Goal: Share content: Share content

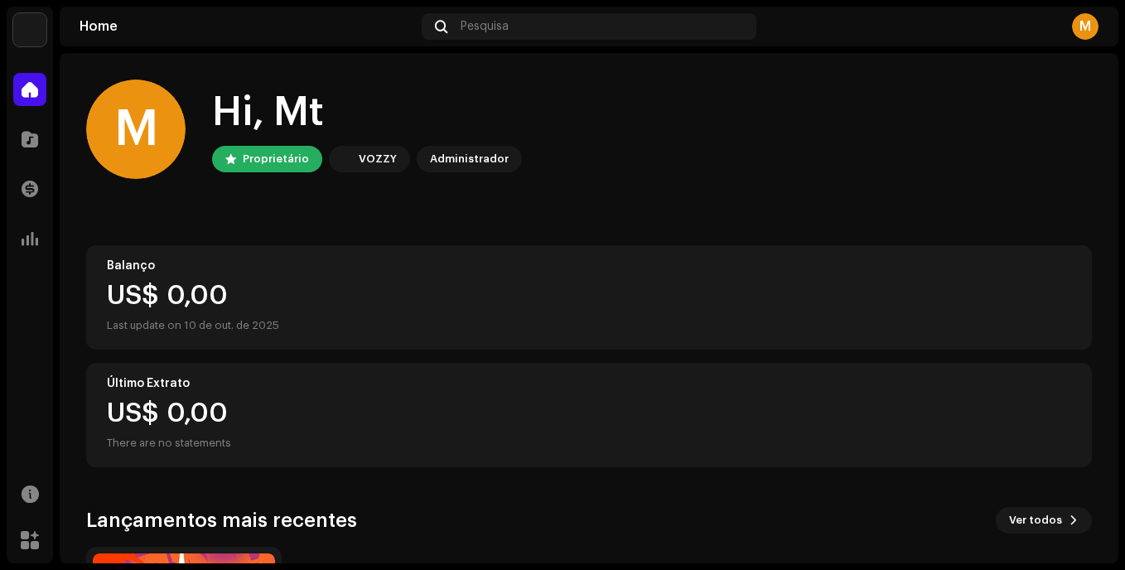
scroll to position [249, 0]
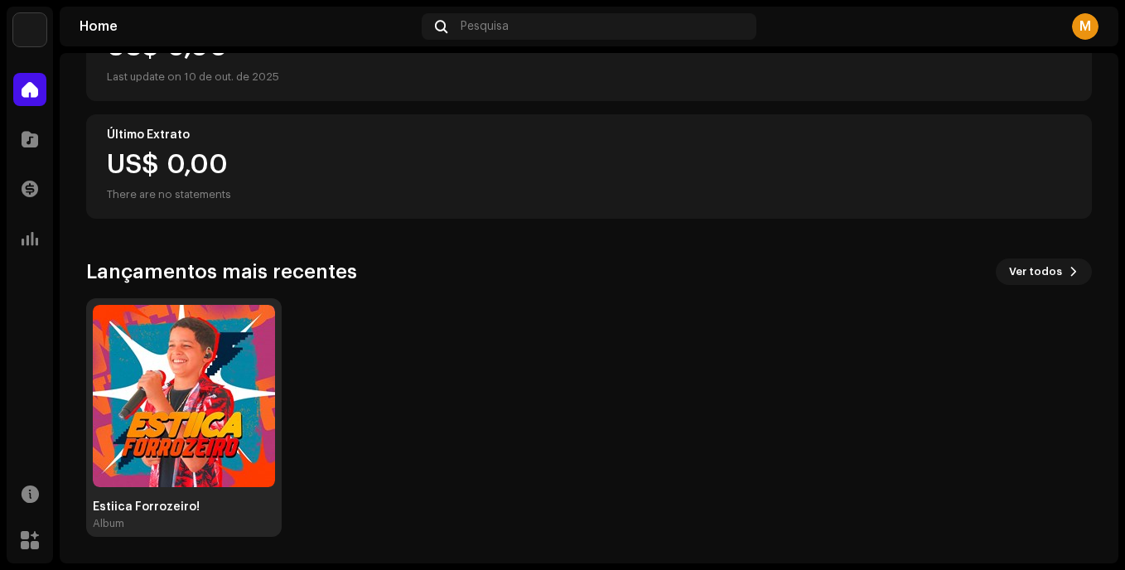
click at [180, 440] on img at bounding box center [184, 396] width 182 height 182
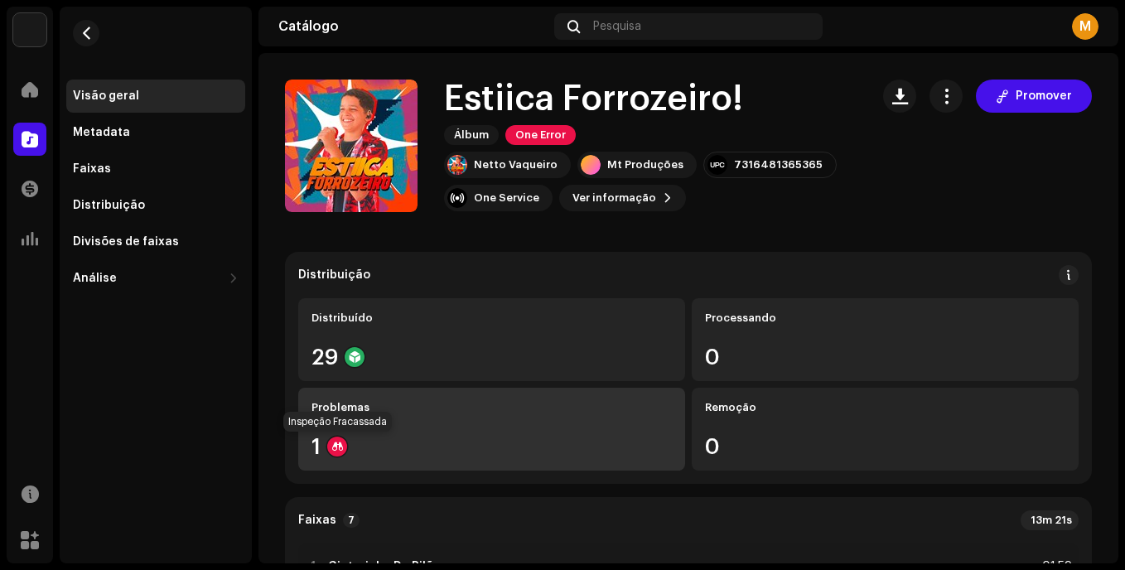
click at [332, 446] on div at bounding box center [337, 447] width 20 height 20
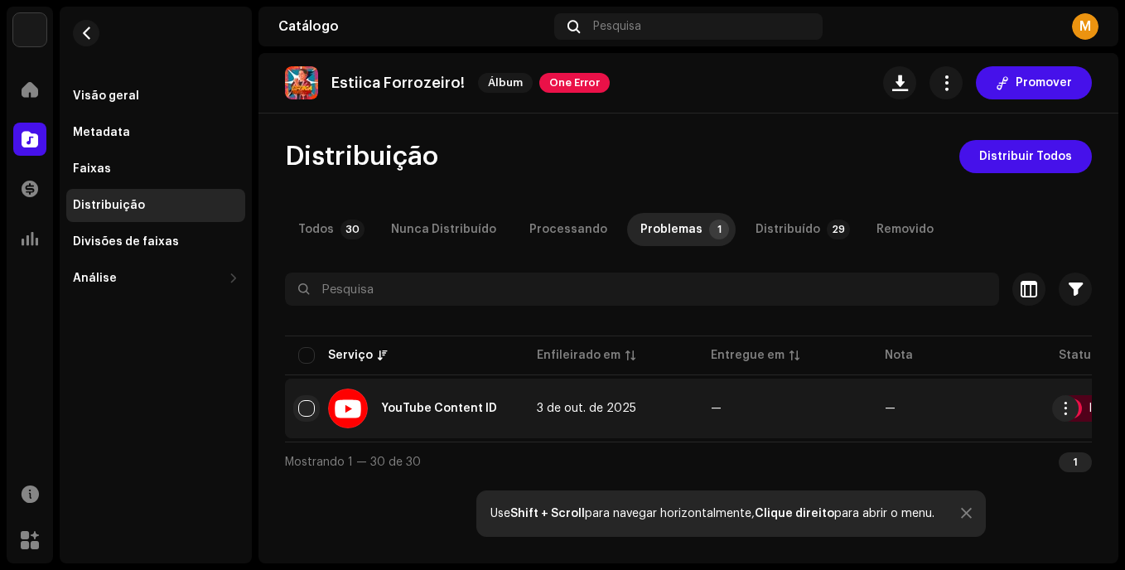
click at [311, 408] on input "checkbox" at bounding box center [306, 408] width 17 height 17
checkbox input "true"
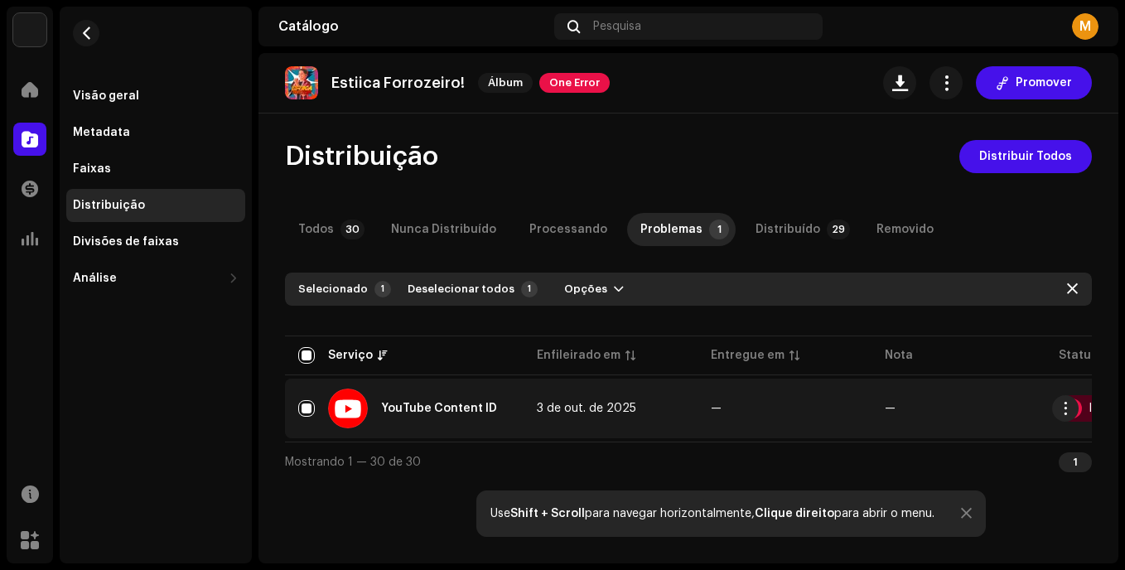
scroll to position [0, 127]
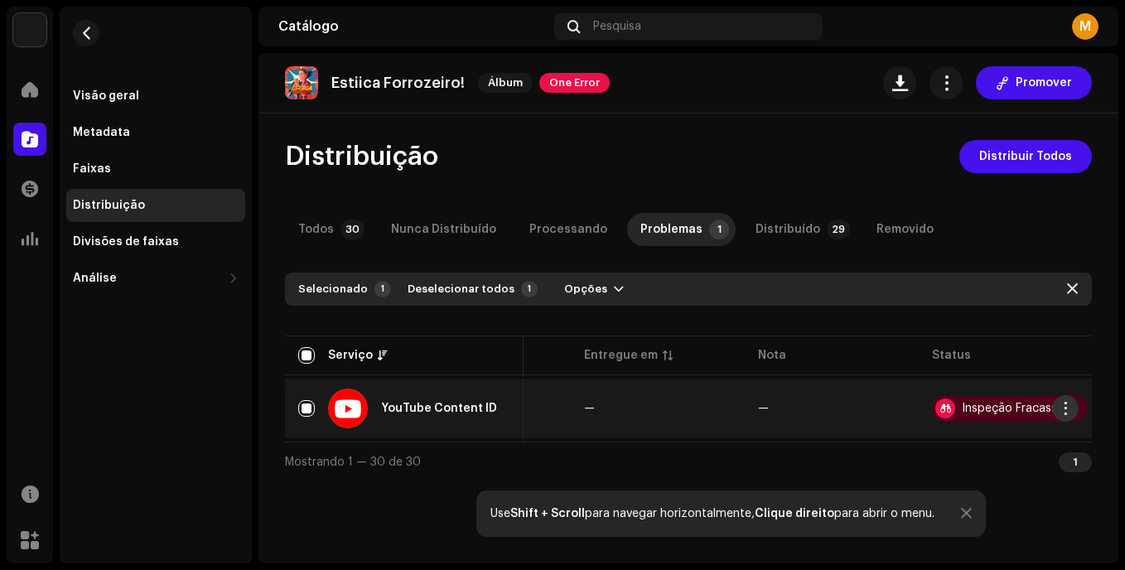
click at [1060, 403] on span "button" at bounding box center [1065, 408] width 12 height 13
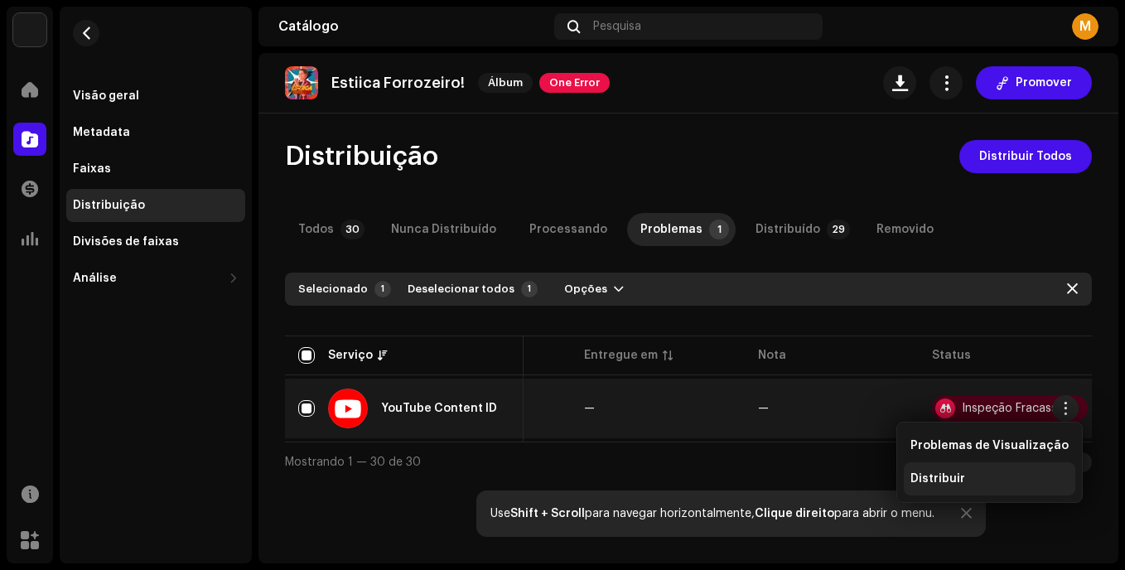
click at [987, 478] on div "Distribuir" at bounding box center [989, 478] width 158 height 13
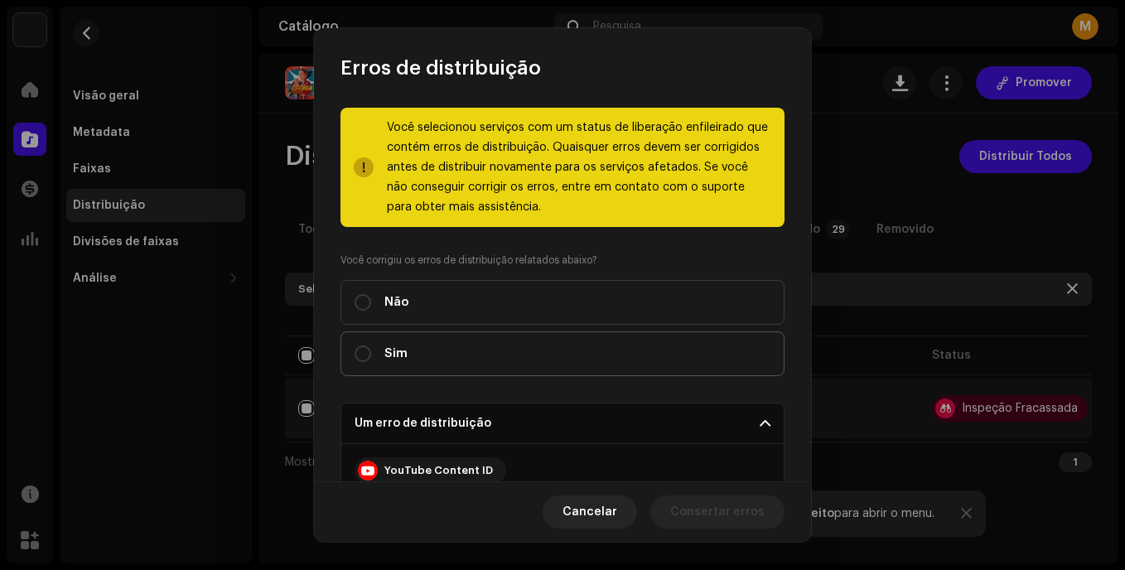
click at [547, 350] on label "Sim" at bounding box center [562, 353] width 444 height 45
click at [371, 350] on input "Sim" at bounding box center [363, 353] width 17 height 17
radio input "true"
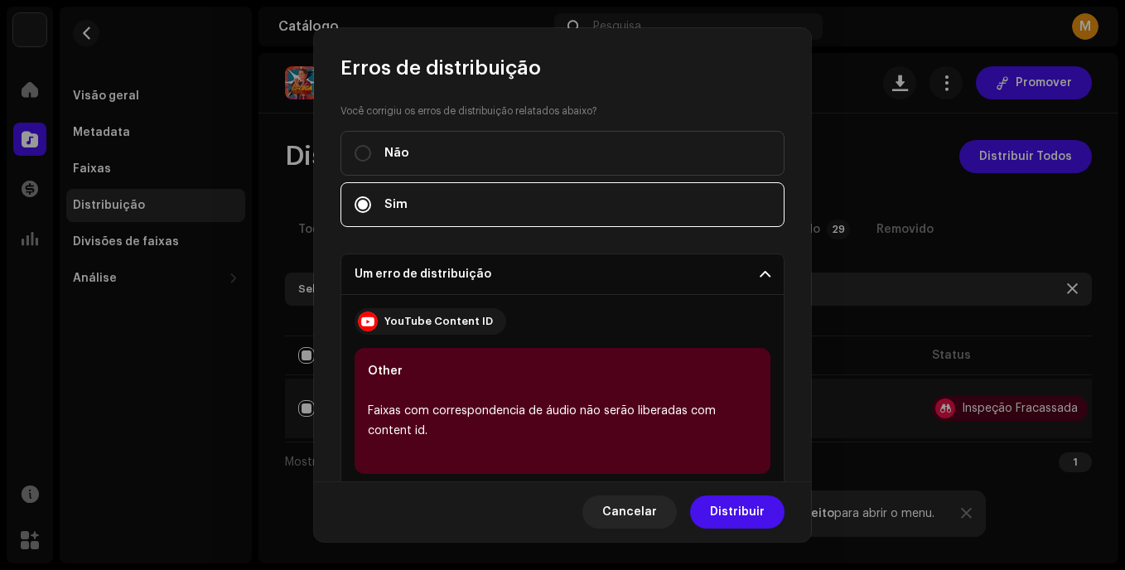
scroll to position [335, 0]
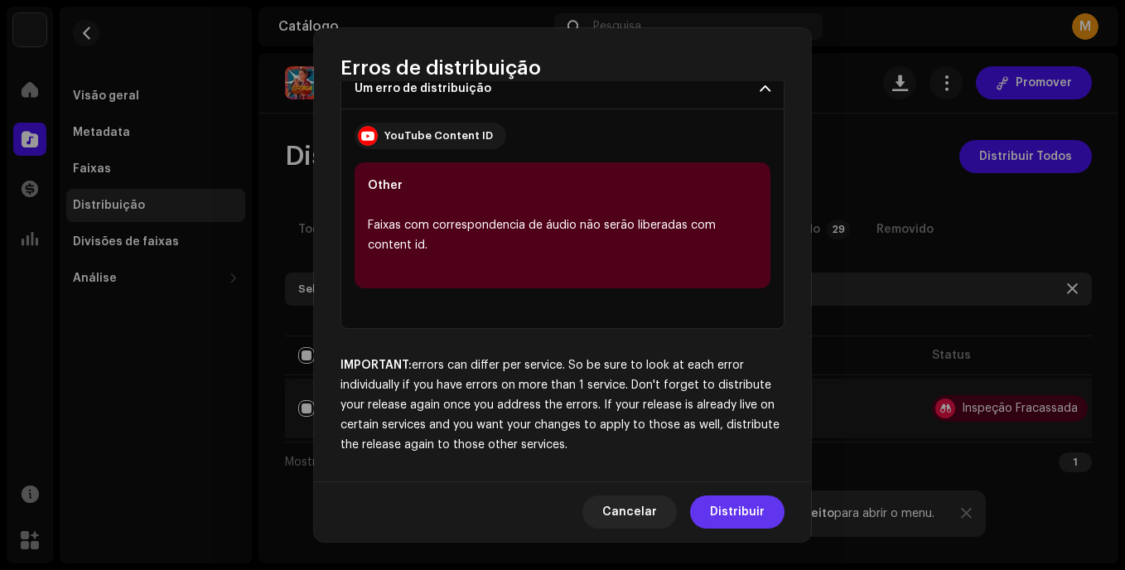
click at [722, 499] on span "Distribuir" at bounding box center [737, 511] width 55 height 33
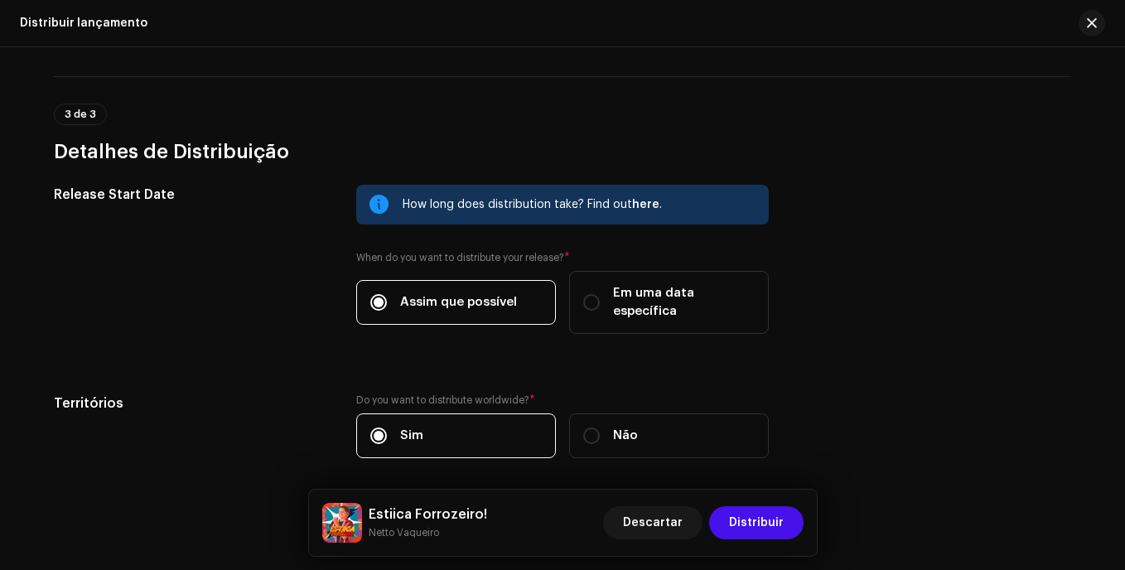
scroll to position [643, 0]
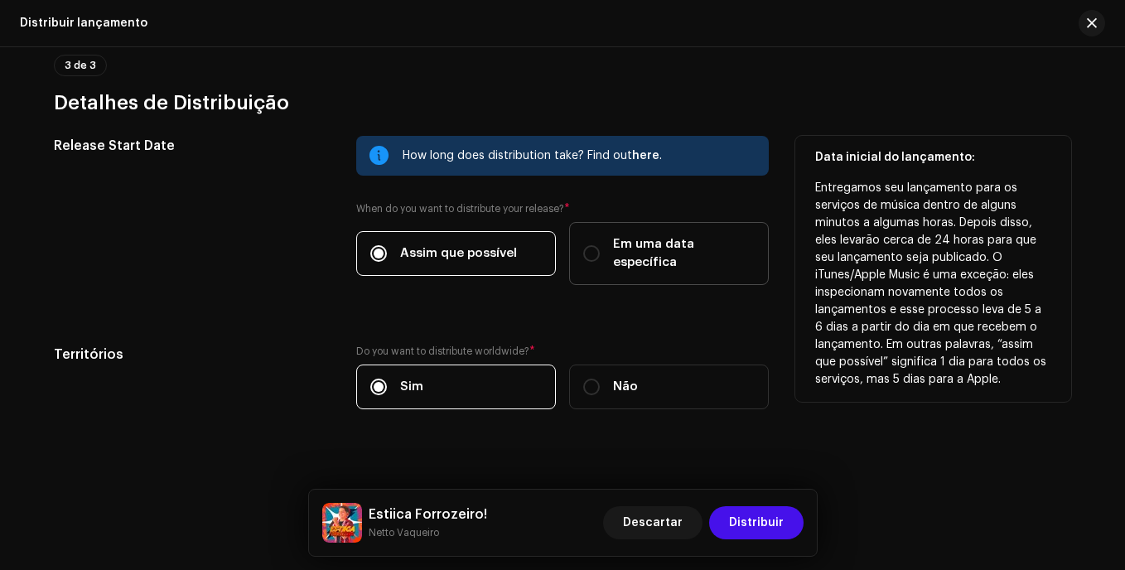
click at [659, 249] on span "Em uma data específica" at bounding box center [684, 253] width 142 height 36
click at [600, 249] on input "Em uma data específica" at bounding box center [591, 253] width 17 height 17
radio input "true"
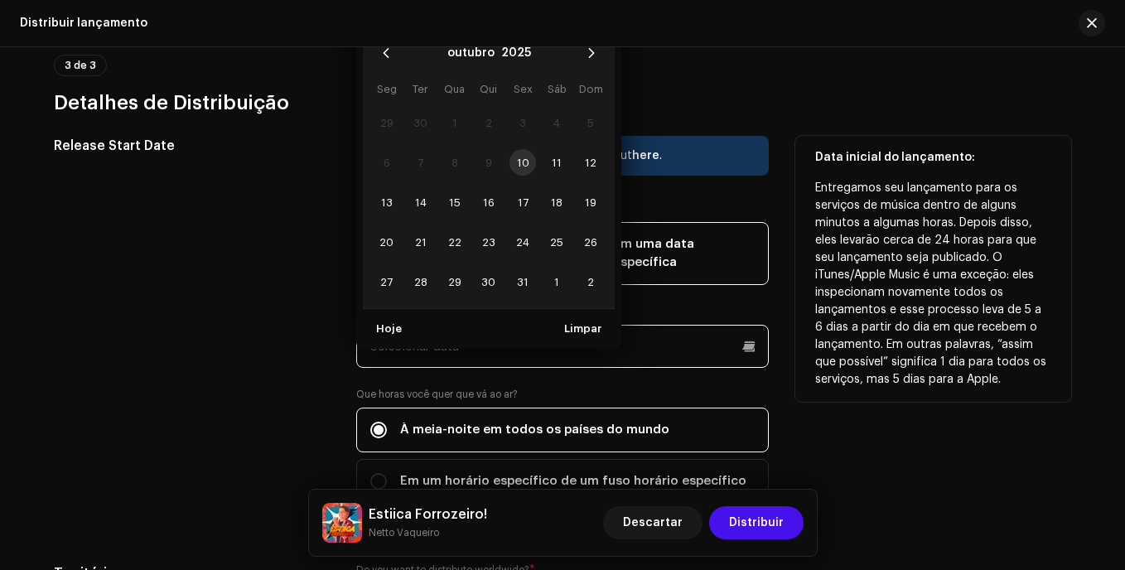
click at [526, 326] on p-datepicker "outubro 2025 Seg Ter Qua Qui Sex Sáb Dom 29 30 1 2 3 4 5 6 7 8 9 10 11 12 13 14…" at bounding box center [562, 346] width 413 height 43
click at [516, 147] on td "10" at bounding box center [522, 162] width 34 height 40
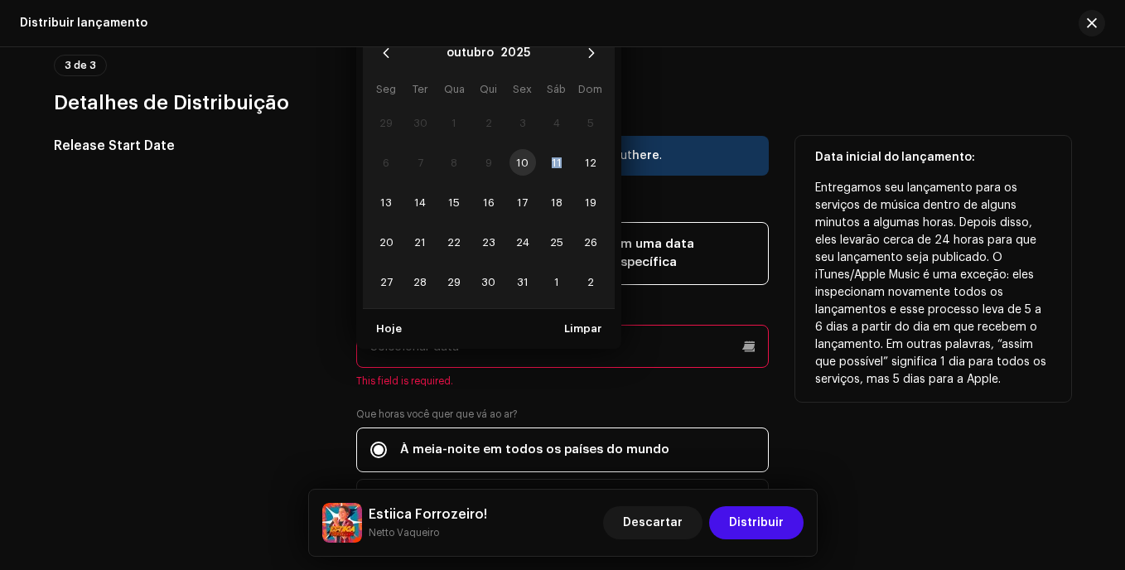
click at [516, 147] on td "10" at bounding box center [522, 162] width 34 height 40
click at [572, 312] on span "Limpar" at bounding box center [582, 328] width 37 height 33
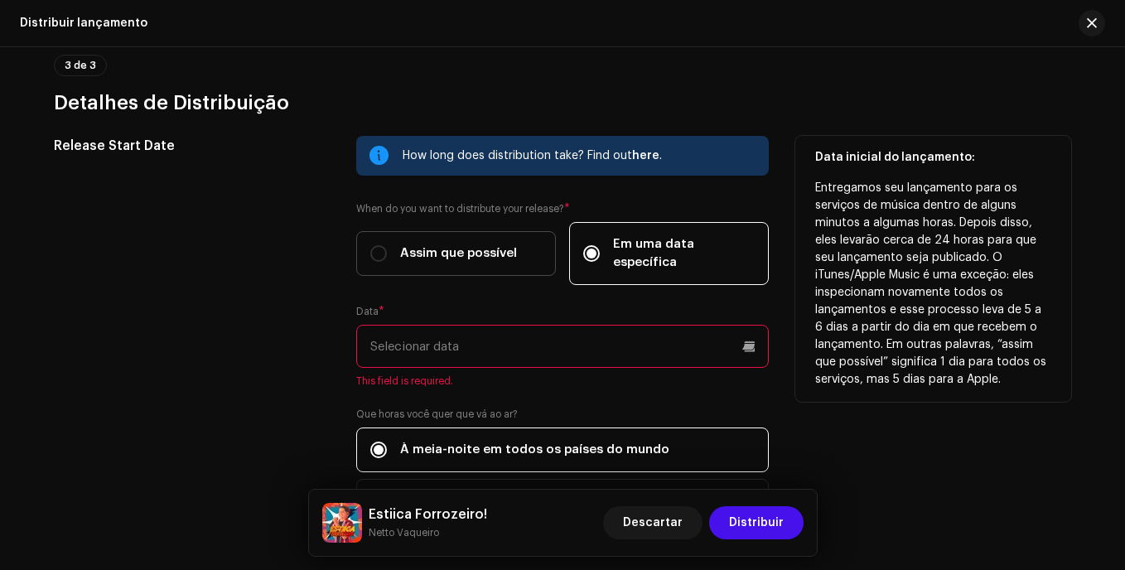
click at [463, 244] on span "Assim que possível" at bounding box center [458, 253] width 117 height 18
click at [387, 245] on input "Assim que possível" at bounding box center [378, 253] width 17 height 17
radio input "true"
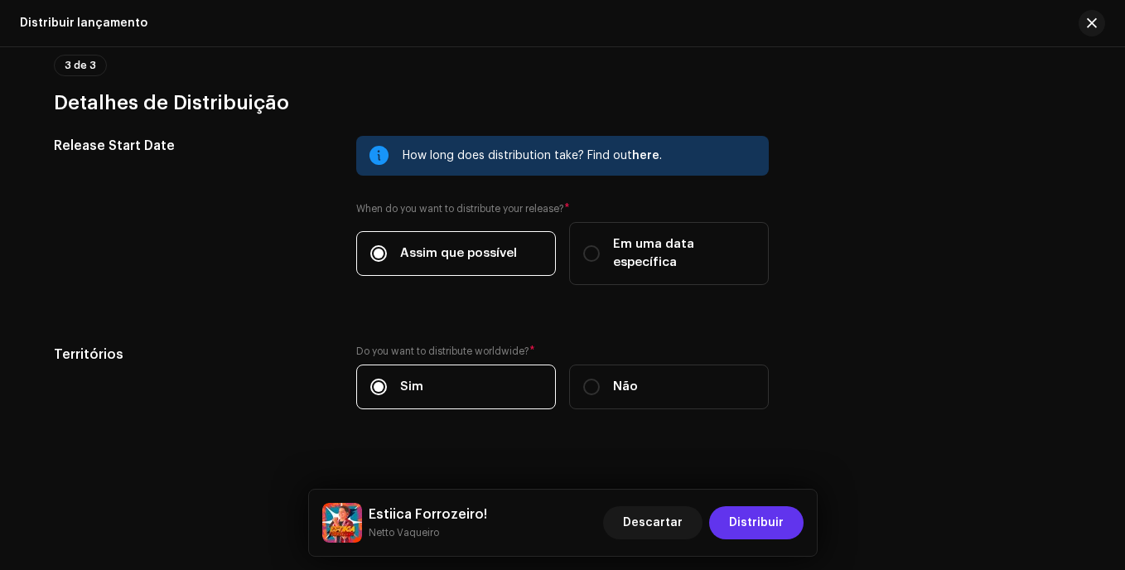
click at [759, 524] on span "Distribuir" at bounding box center [756, 522] width 55 height 33
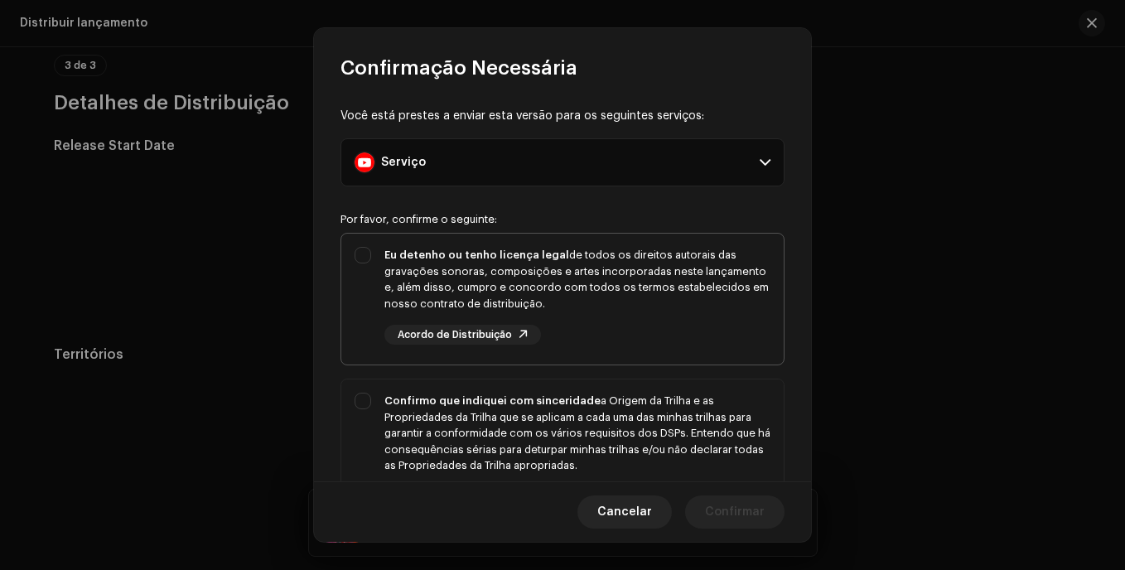
click at [351, 285] on div "Eu detenho ou tenho licença legal de todos os direitos autorais das gravações s…" at bounding box center [562, 296] width 442 height 124
checkbox input "true"
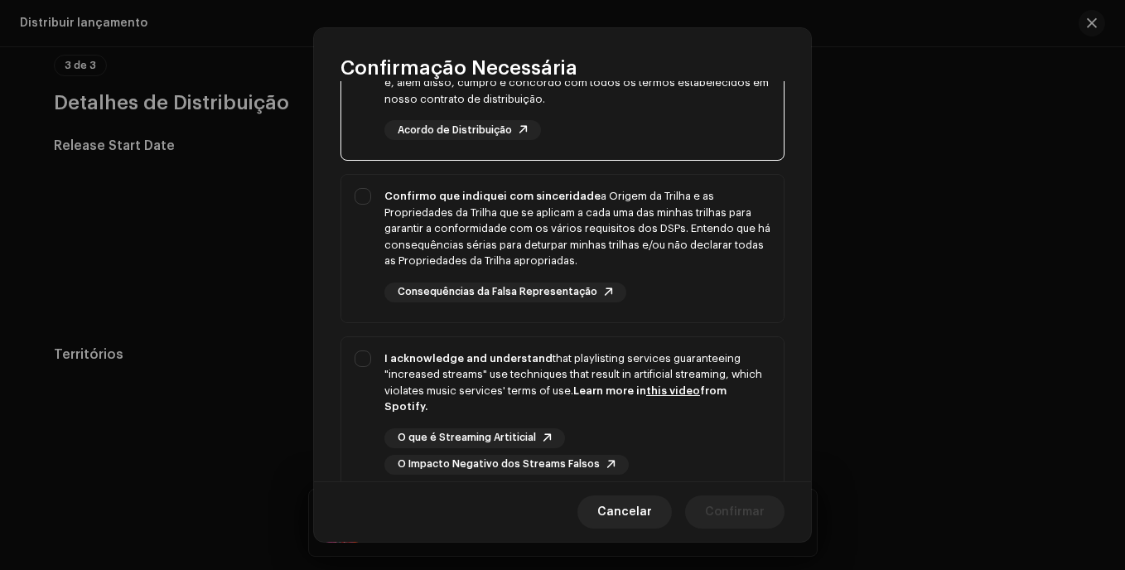
click at [351, 285] on div "Confirmo que indiquei com sinceridade a Origem da Trilha e as Propriedades da T…" at bounding box center [562, 245] width 442 height 141
checkbox input "true"
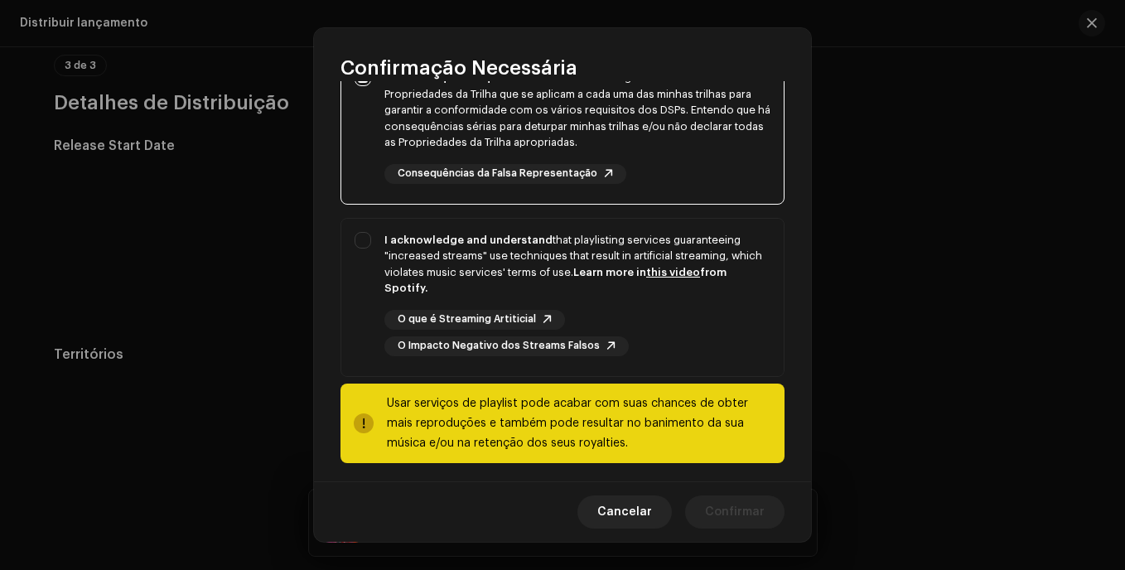
scroll to position [331, 0]
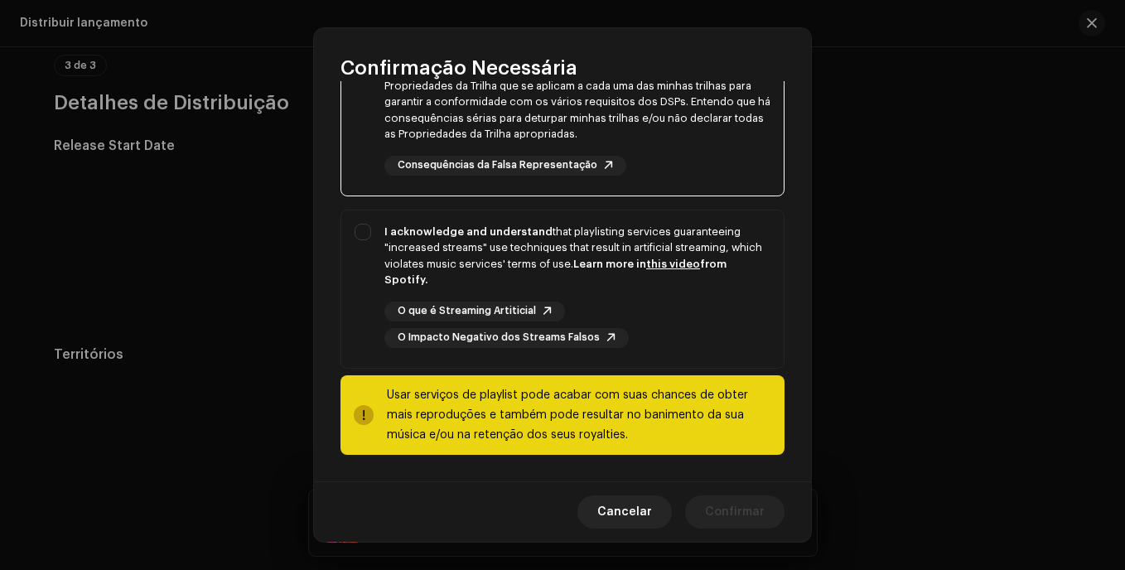
click at [351, 285] on div "I acknowledge and understand that playlisting services guaranteeing "increased …" at bounding box center [562, 285] width 442 height 151
checkbox input "true"
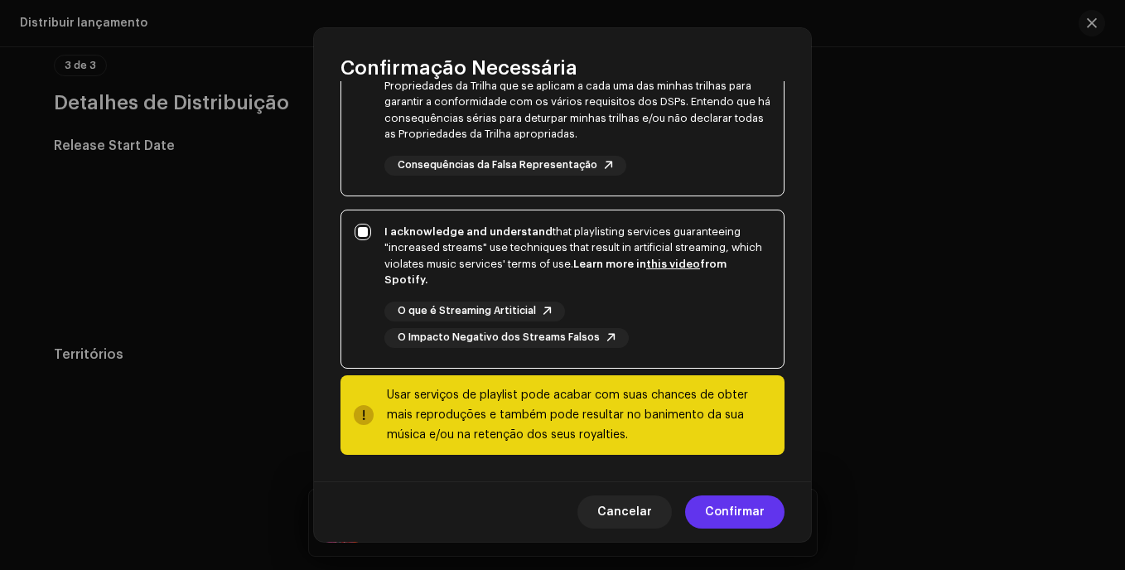
click at [745, 500] on span "Confirmar" at bounding box center [735, 511] width 60 height 33
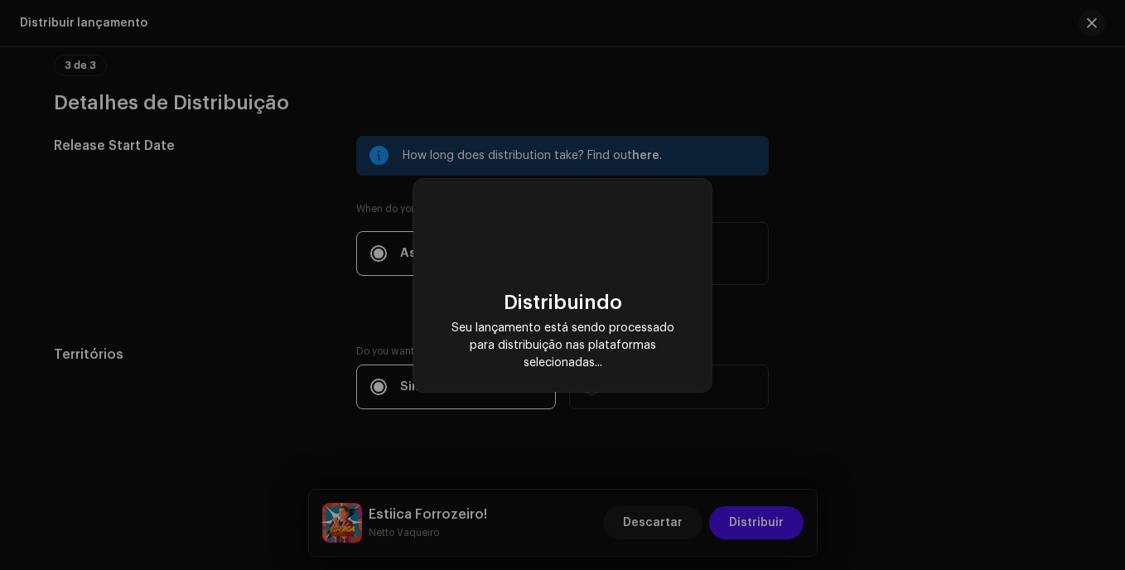
scroll to position [0, 104]
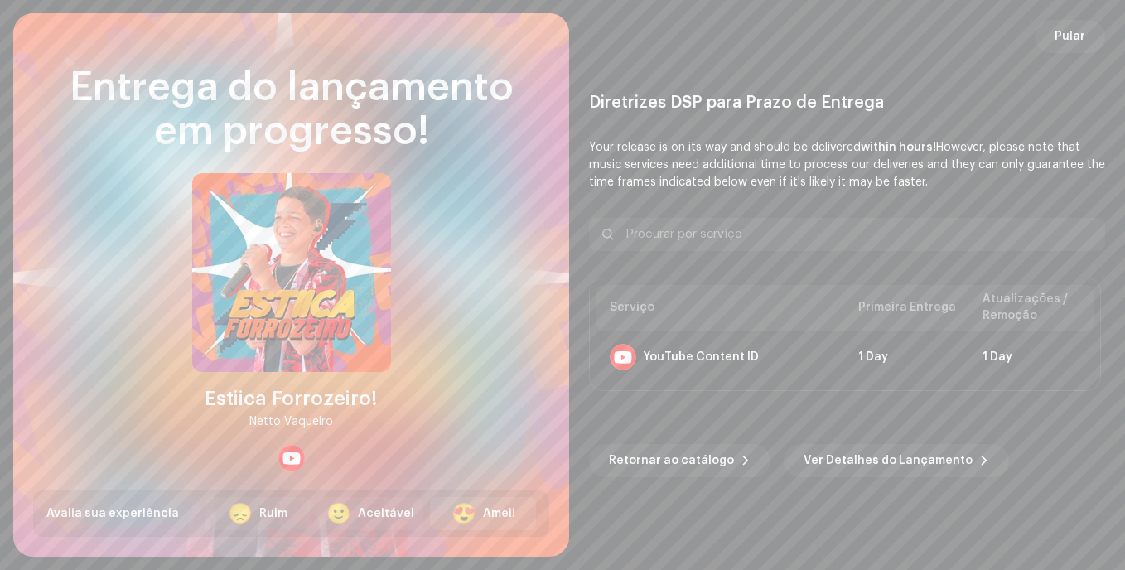
click at [463, 509] on div "😍" at bounding box center [463, 514] width 25 height 20
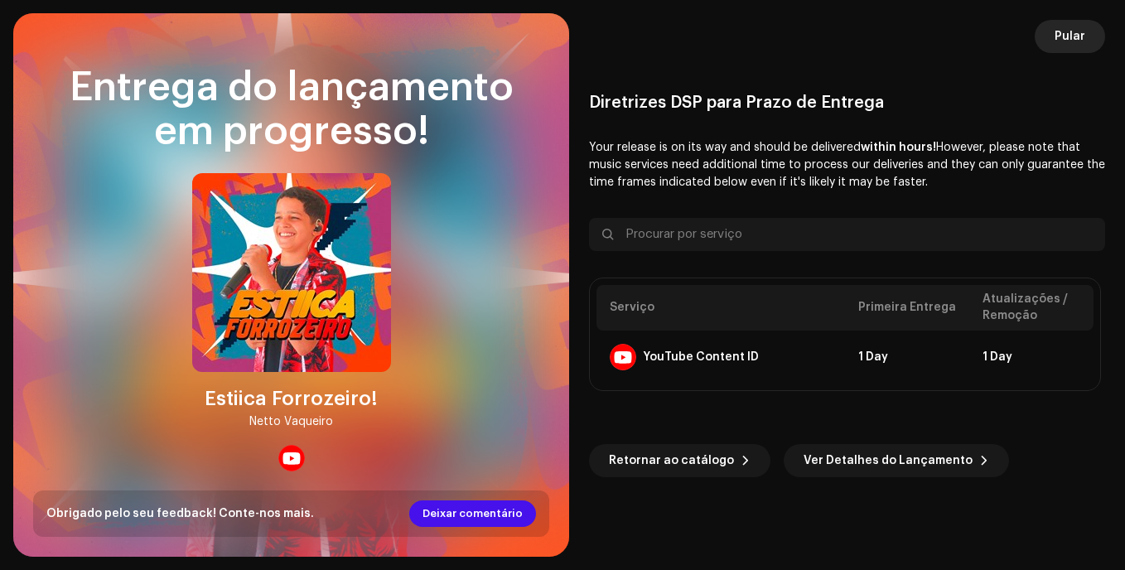
click at [1063, 41] on span "Pular" at bounding box center [1070, 36] width 31 height 33
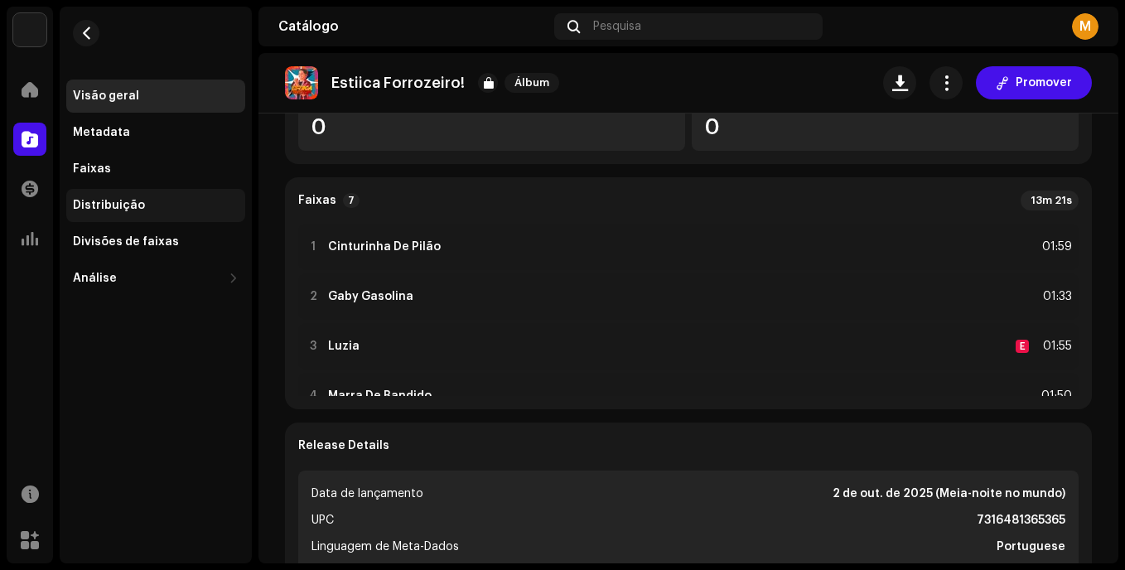
click at [153, 208] on div "Distribuição" at bounding box center [156, 205] width 166 height 13
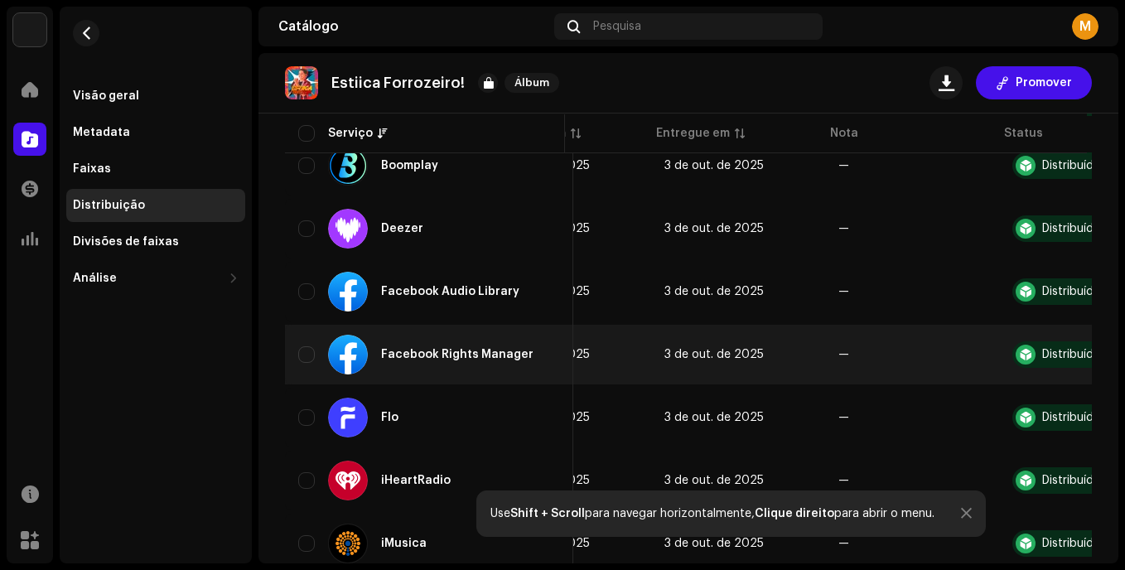
scroll to position [0, 174]
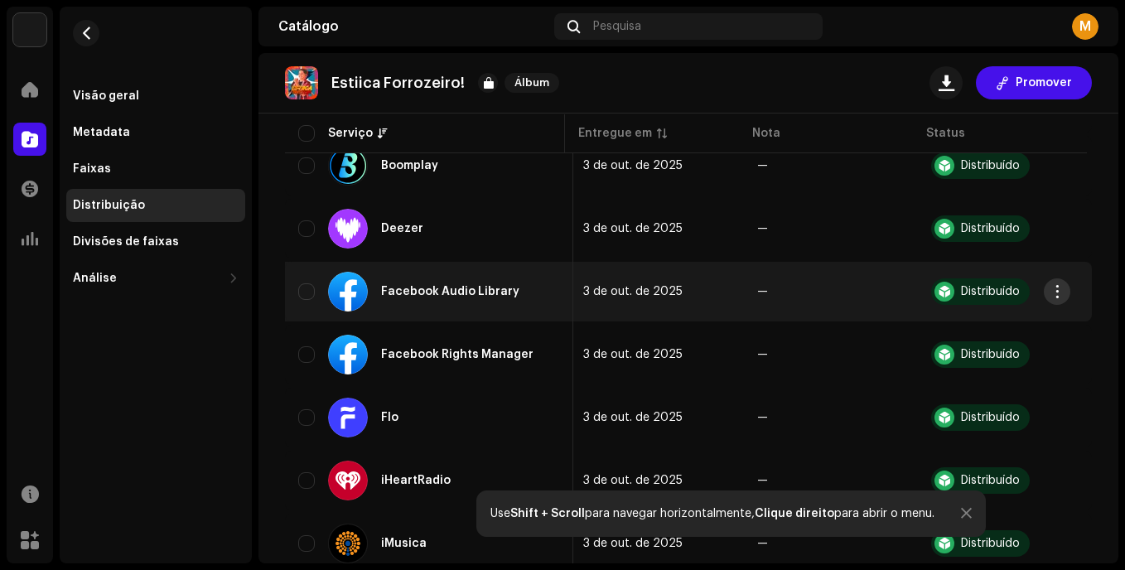
click at [1051, 286] on span "button" at bounding box center [1057, 291] width 12 height 13
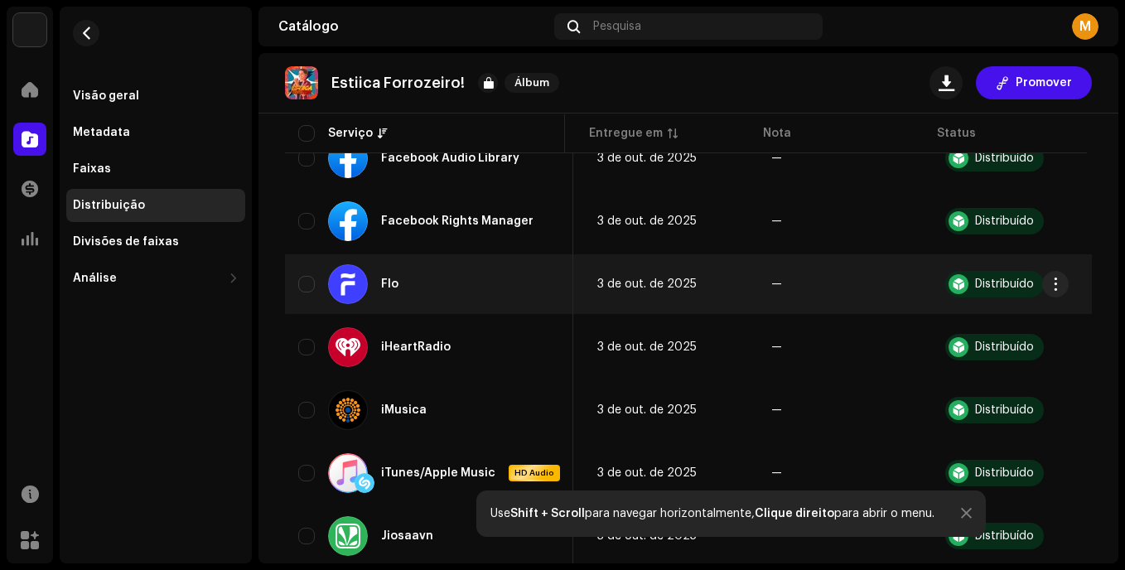
scroll to position [500, 0]
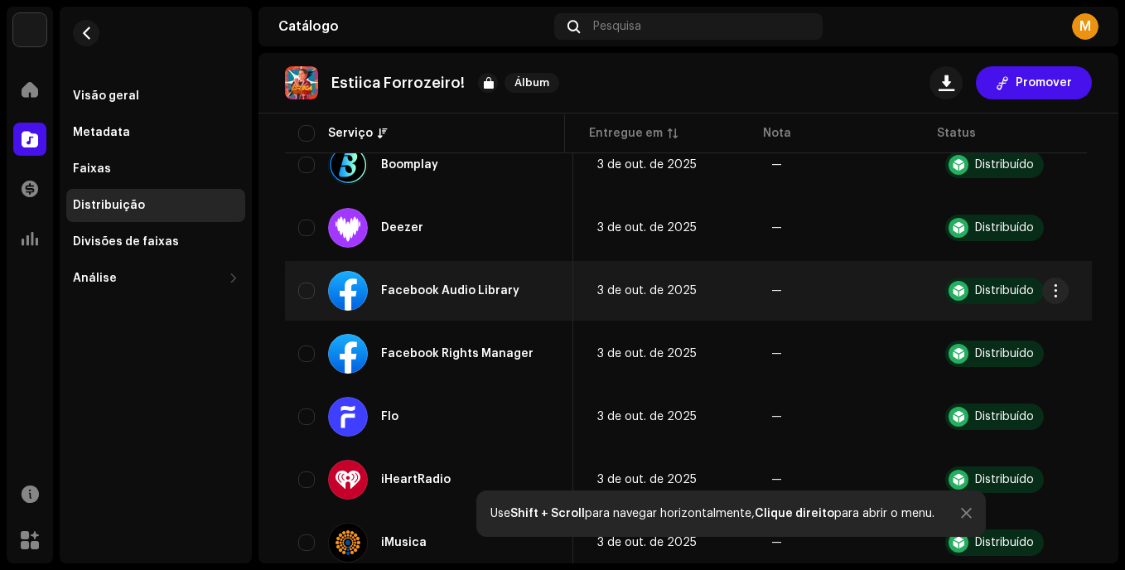
click at [485, 305] on div "Facebook Audio Library" at bounding box center [430, 291] width 205 height 40
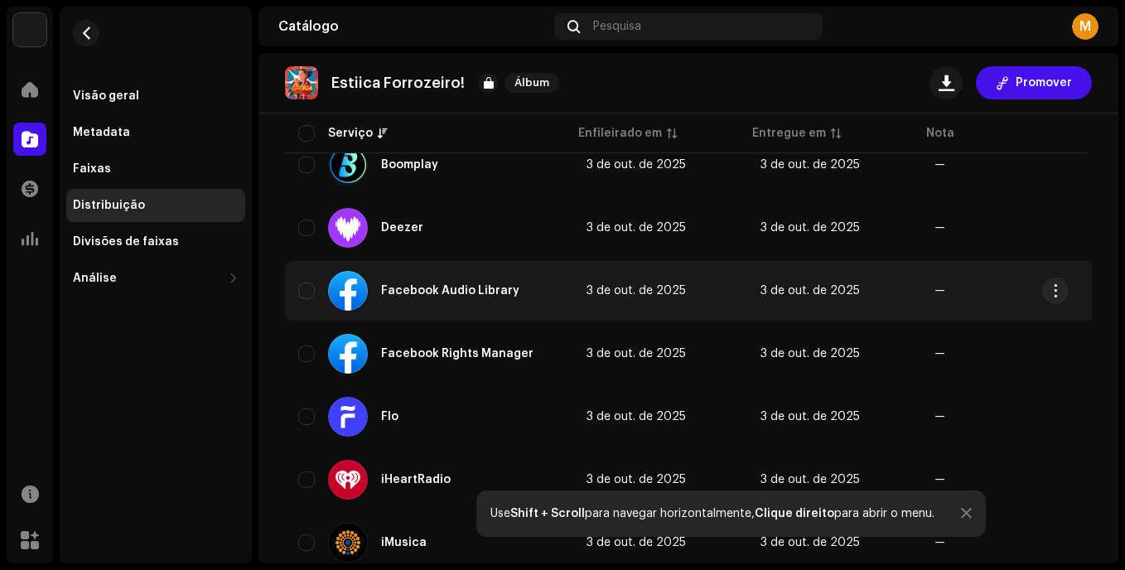
drag, startPoint x: 485, startPoint y: 305, endPoint x: 602, endPoint y: 289, distance: 118.7
click at [602, 289] on span "3 de out. de 2025" at bounding box center [635, 291] width 99 height 12
click at [684, 288] on td "3 de out. de 2025" at bounding box center [660, 291] width 174 height 60
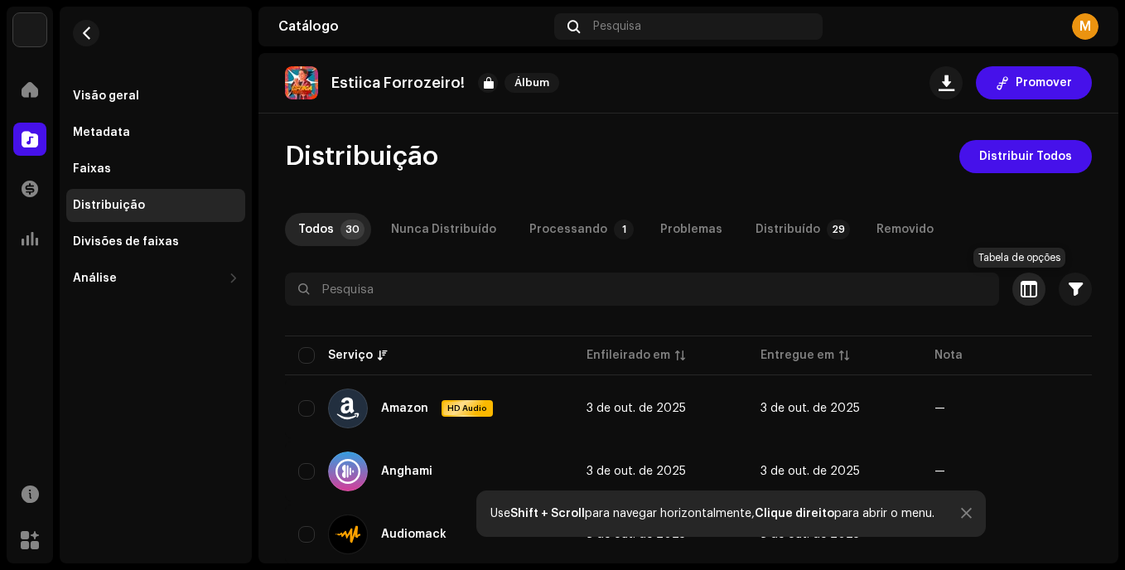
click at [1012, 290] on button "button" at bounding box center [1028, 289] width 33 height 33
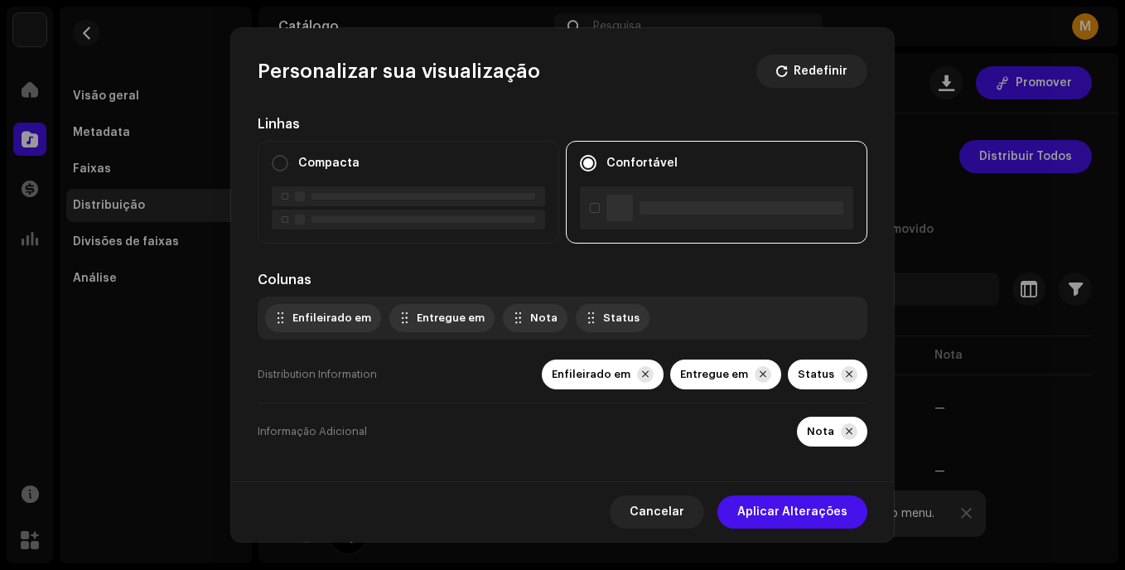
scroll to position [5, 0]
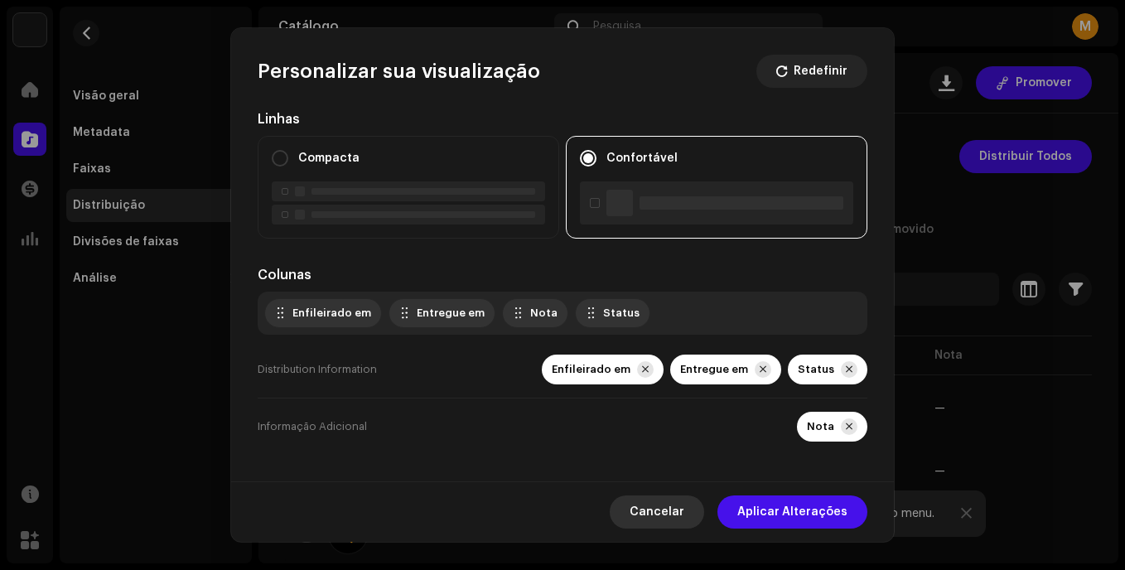
click at [655, 511] on span "Cancelar" at bounding box center [657, 511] width 55 height 33
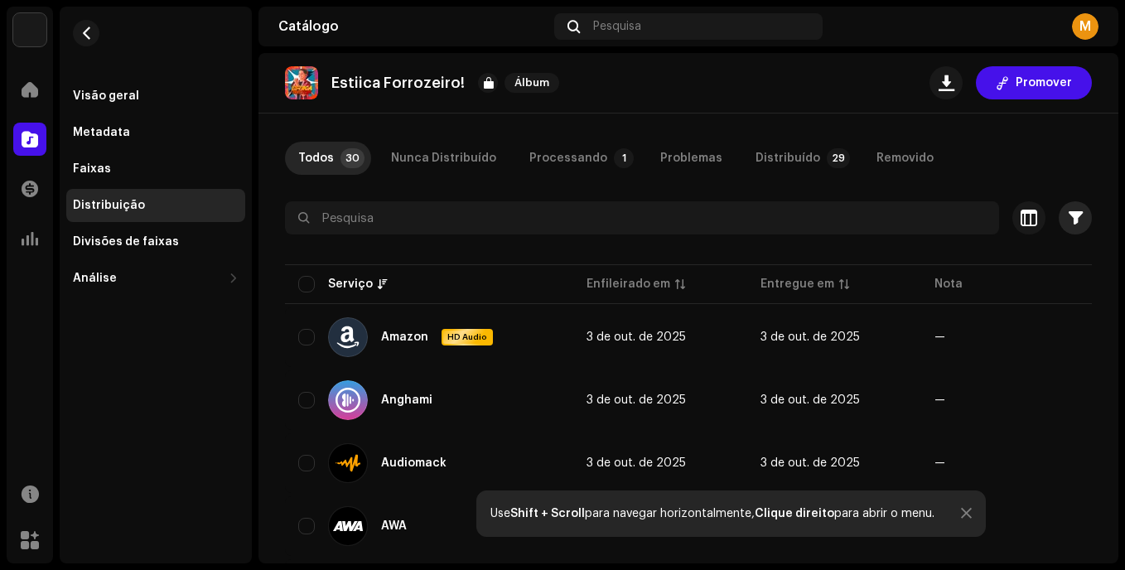
scroll to position [0, 0]
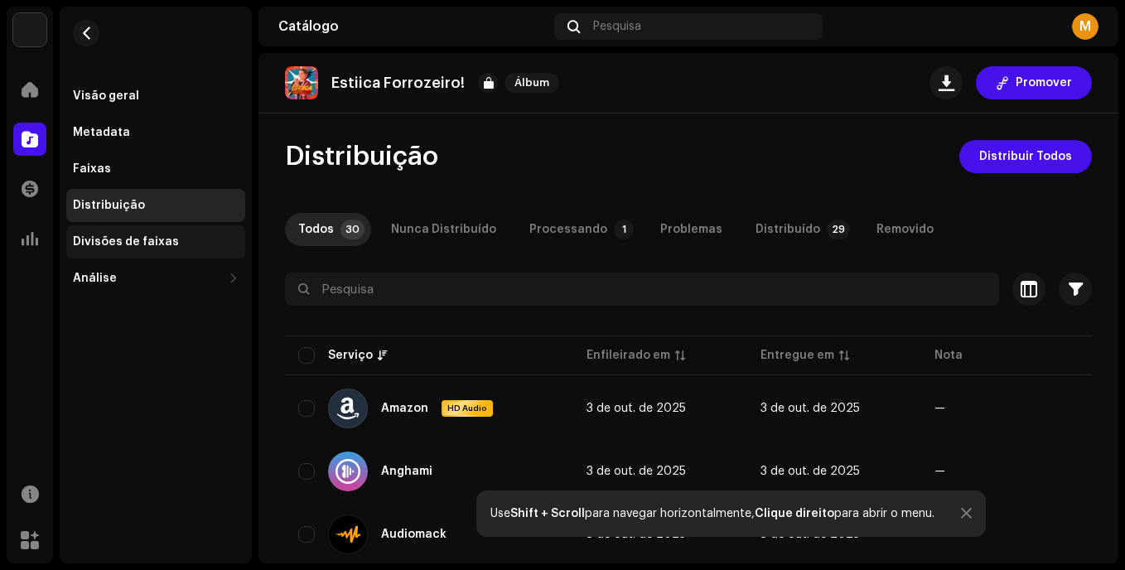
click at [181, 234] on div "Divisões de faixas" at bounding box center [155, 241] width 179 height 33
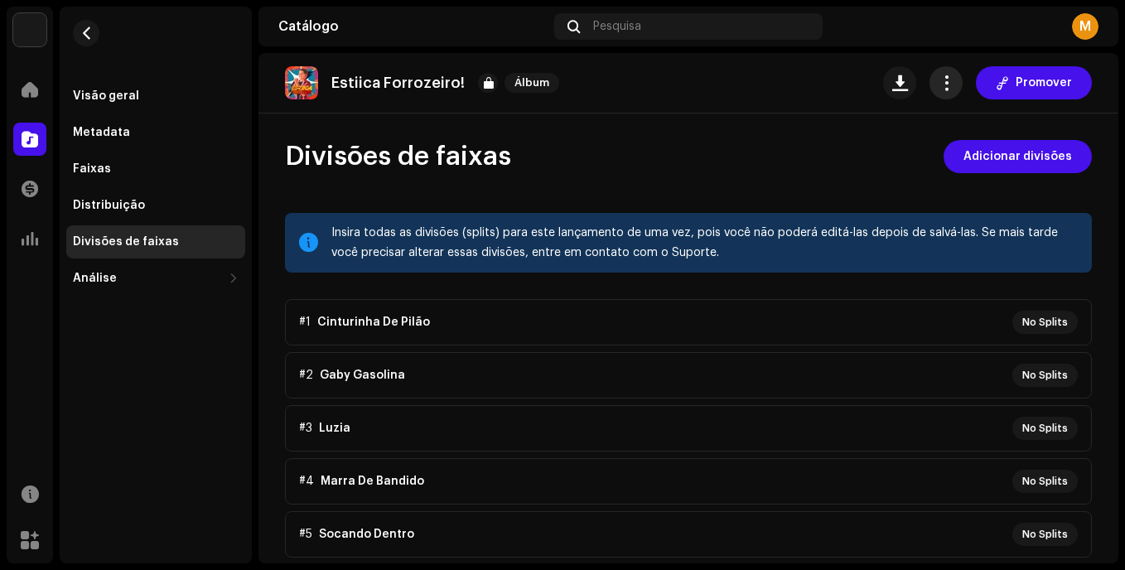
click at [952, 91] on button "button" at bounding box center [945, 82] width 33 height 33
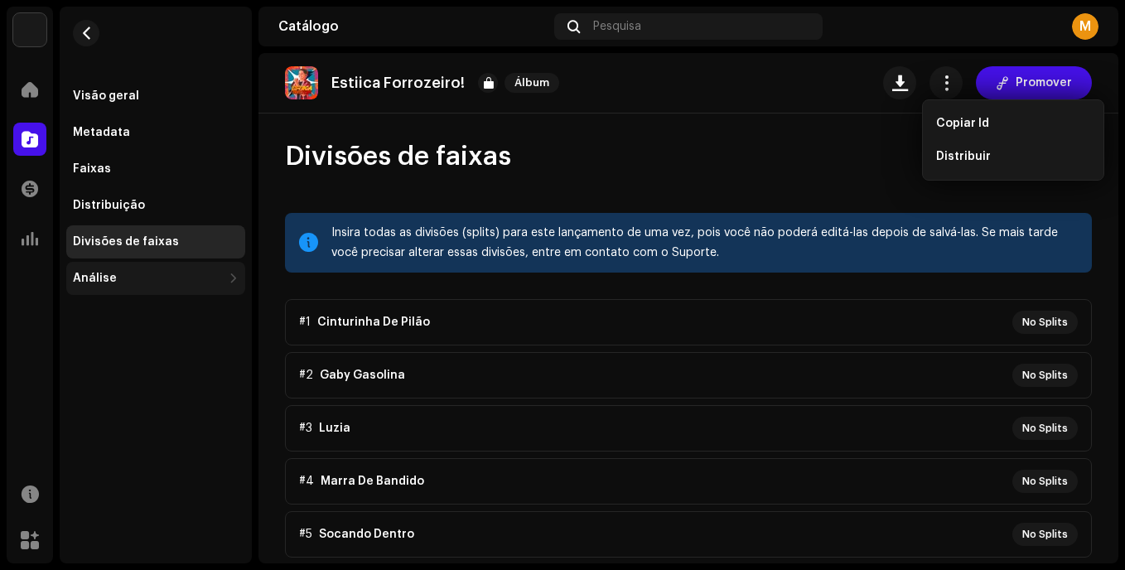
click at [114, 267] on div "Análise" at bounding box center [155, 278] width 179 height 33
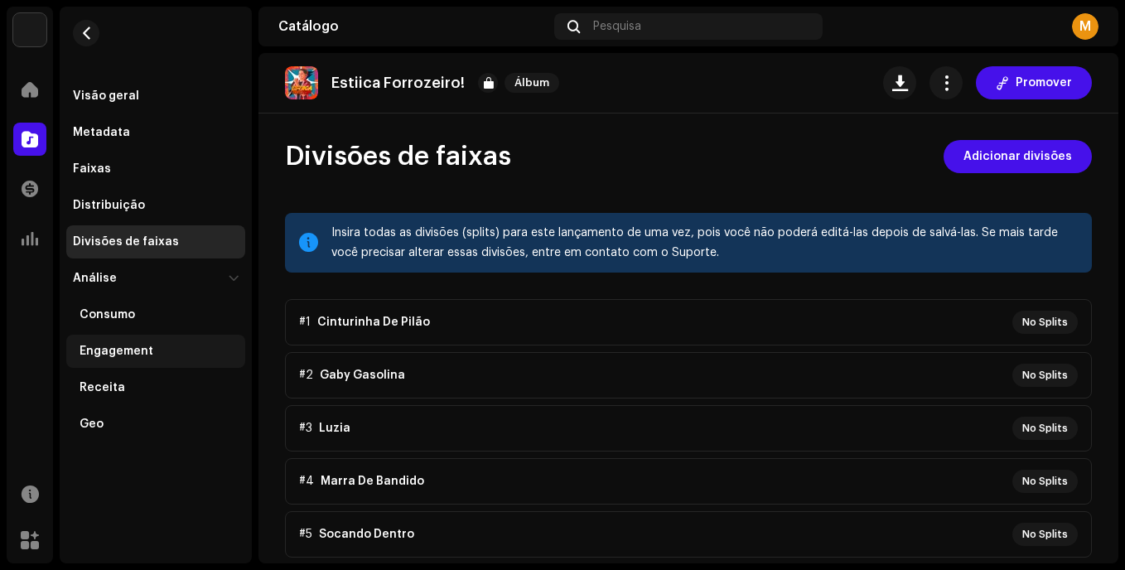
click at [120, 349] on div "Engagement" at bounding box center [117, 351] width 74 height 13
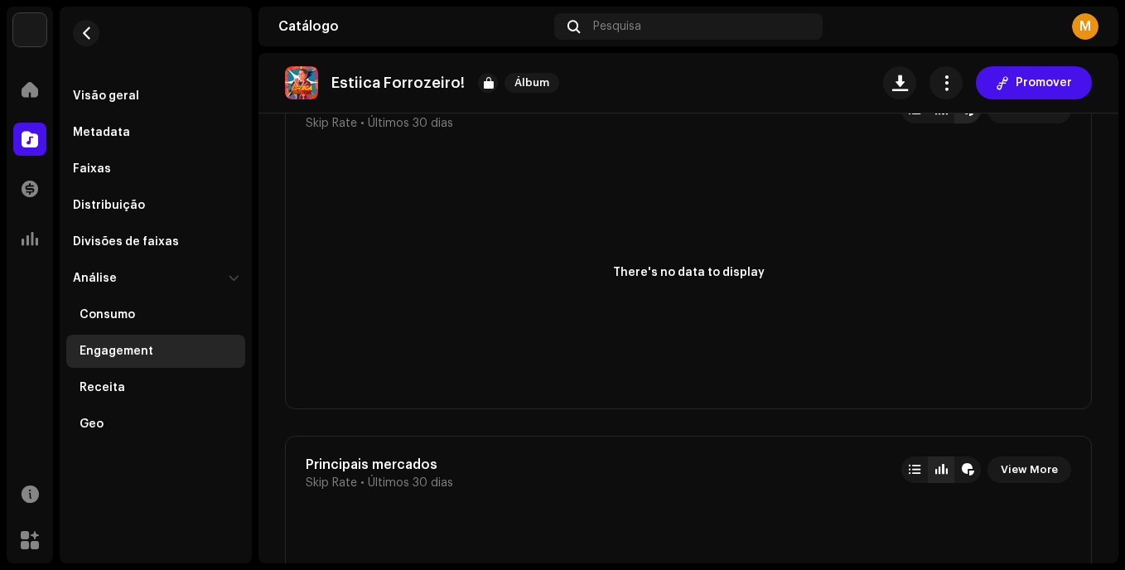
scroll to position [1776, 0]
click at [108, 400] on div "Receita" at bounding box center [155, 387] width 179 height 33
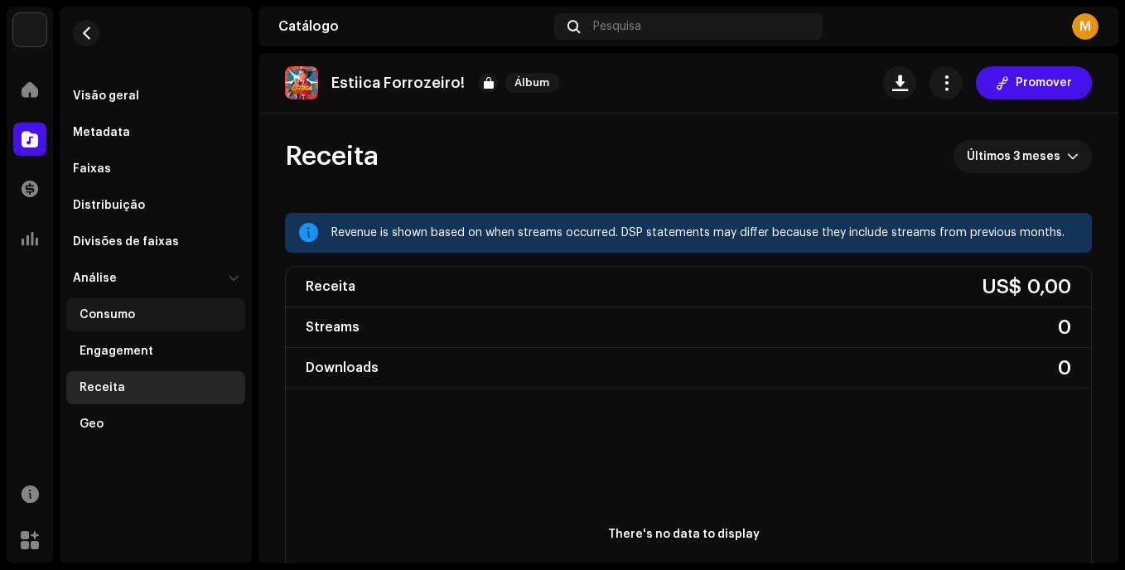
click at [112, 327] on div "Consumo" at bounding box center [155, 314] width 179 height 33
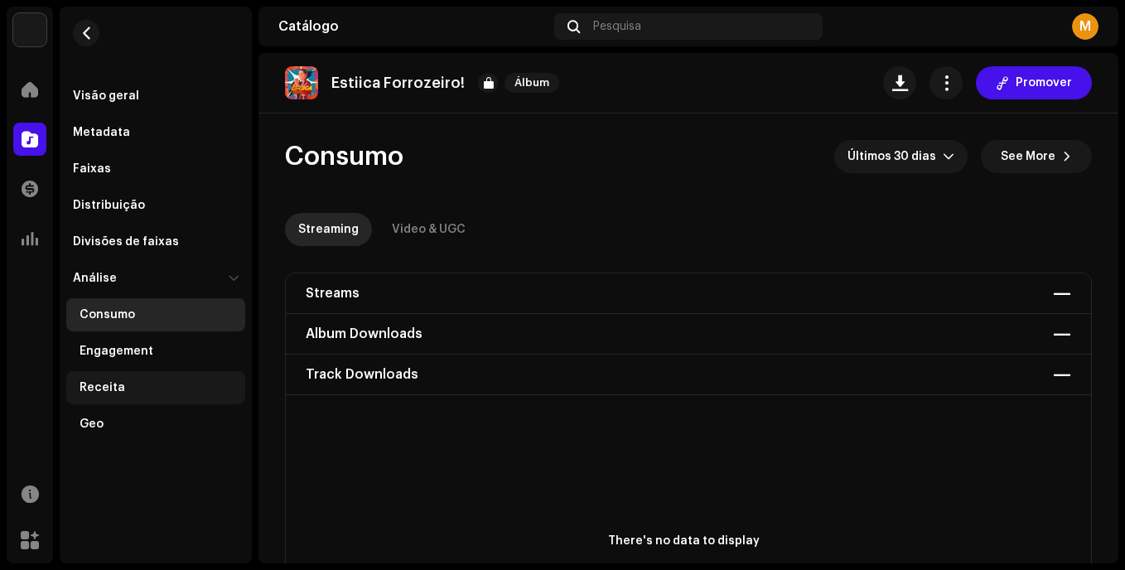
click at [124, 387] on div "Receita" at bounding box center [159, 387] width 159 height 13
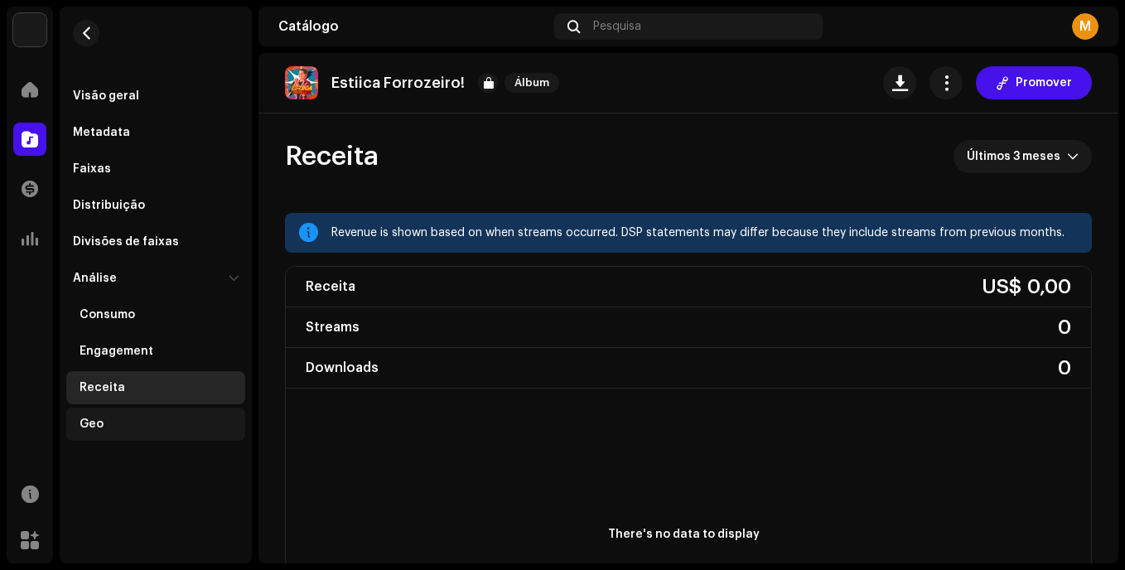
click at [123, 433] on div "Geo" at bounding box center [155, 424] width 179 height 33
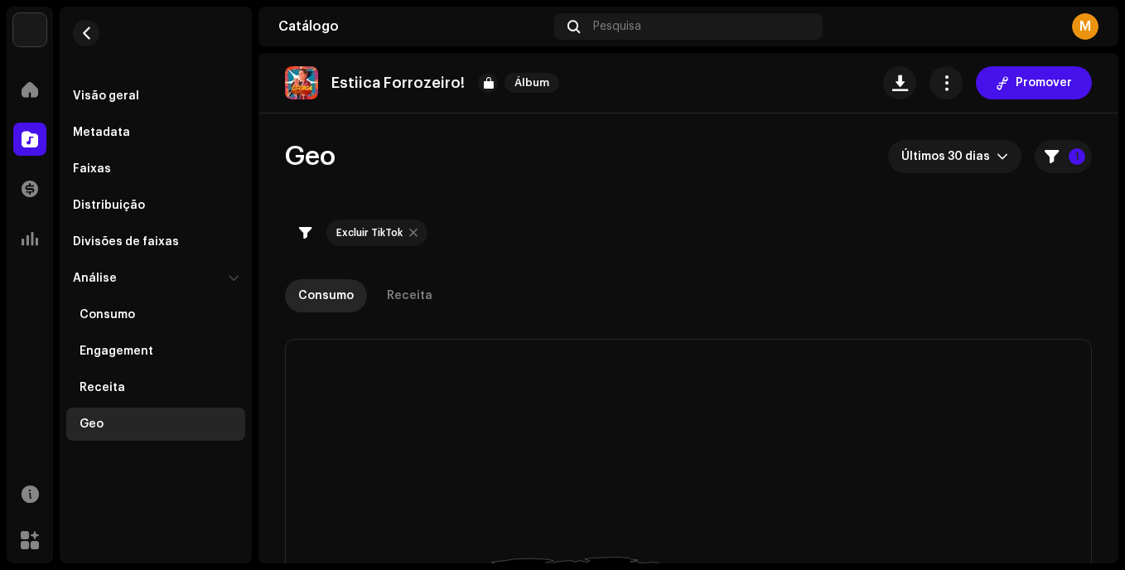
click at [412, 233] on div at bounding box center [413, 232] width 8 height 13
checkbox input "false"
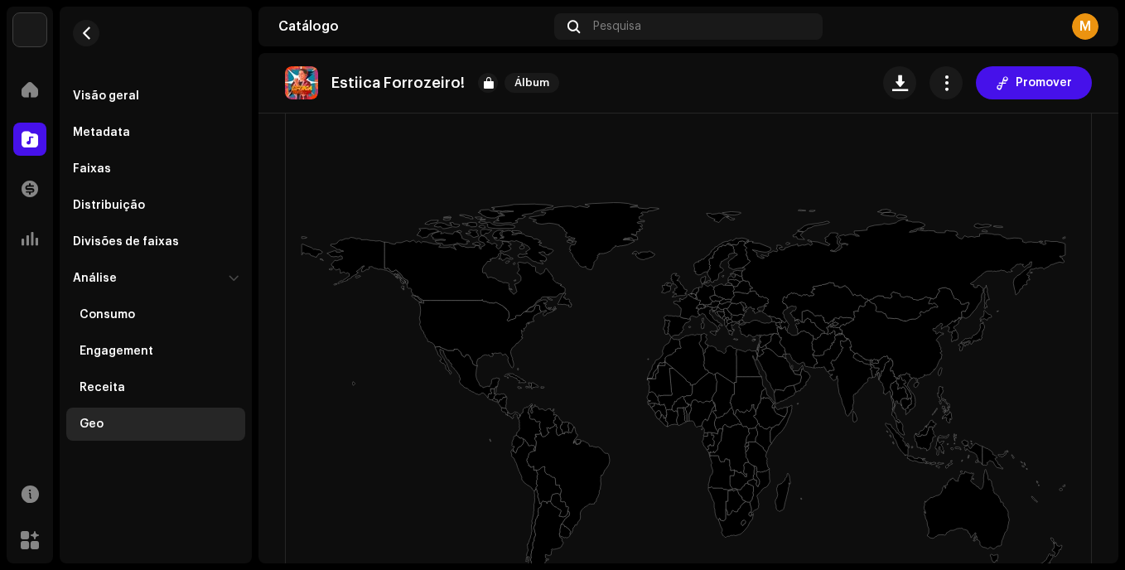
scroll to position [289, 0]
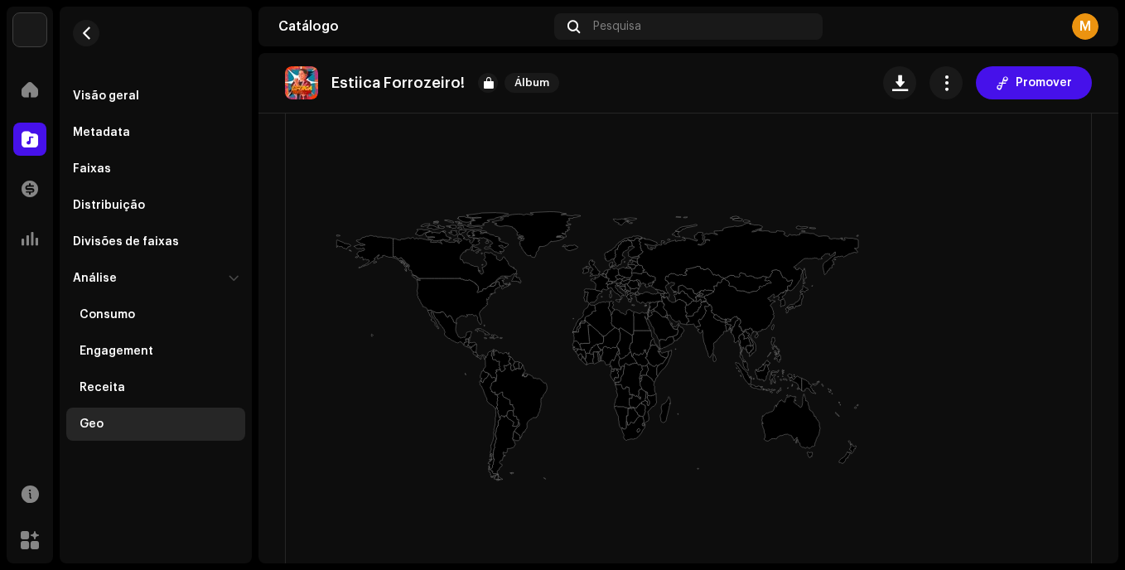
click at [516, 398] on icon at bounding box center [518, 400] width 57 height 75
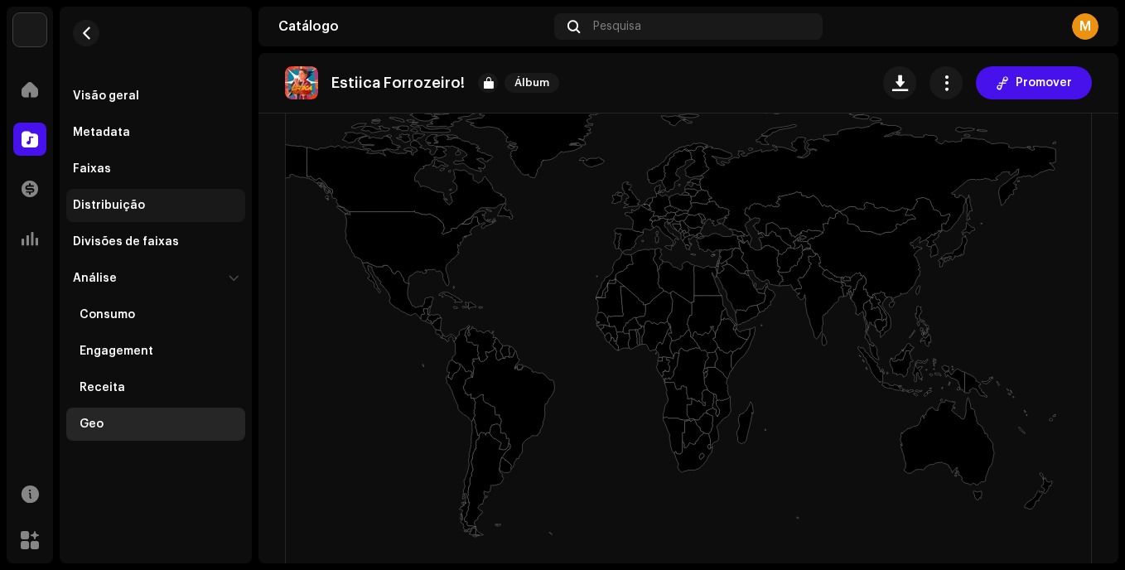
click at [104, 193] on div "Distribuição" at bounding box center [155, 205] width 179 height 33
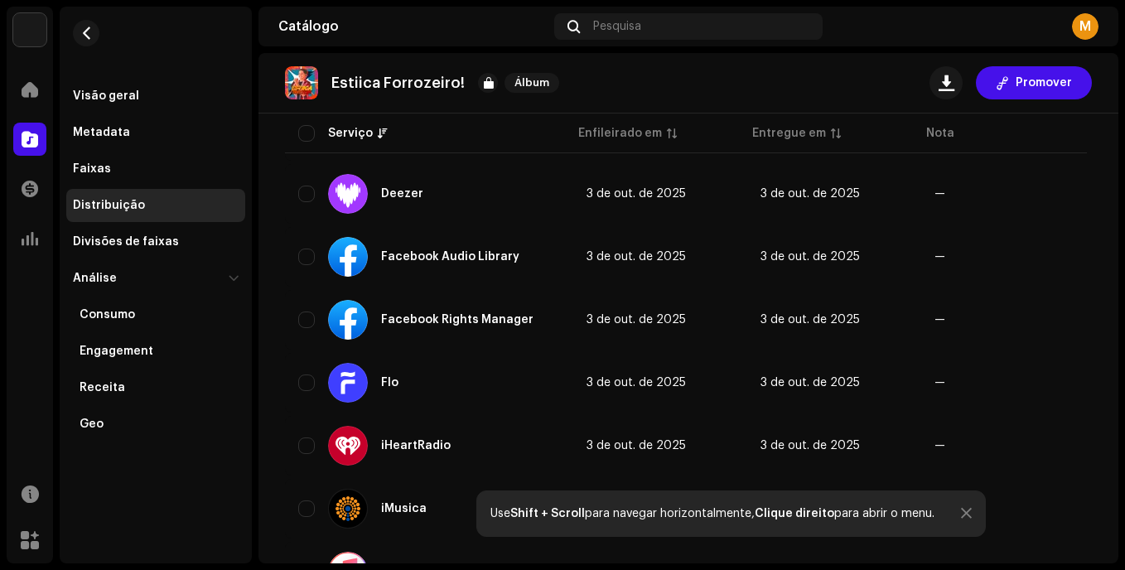
scroll to position [535, 0]
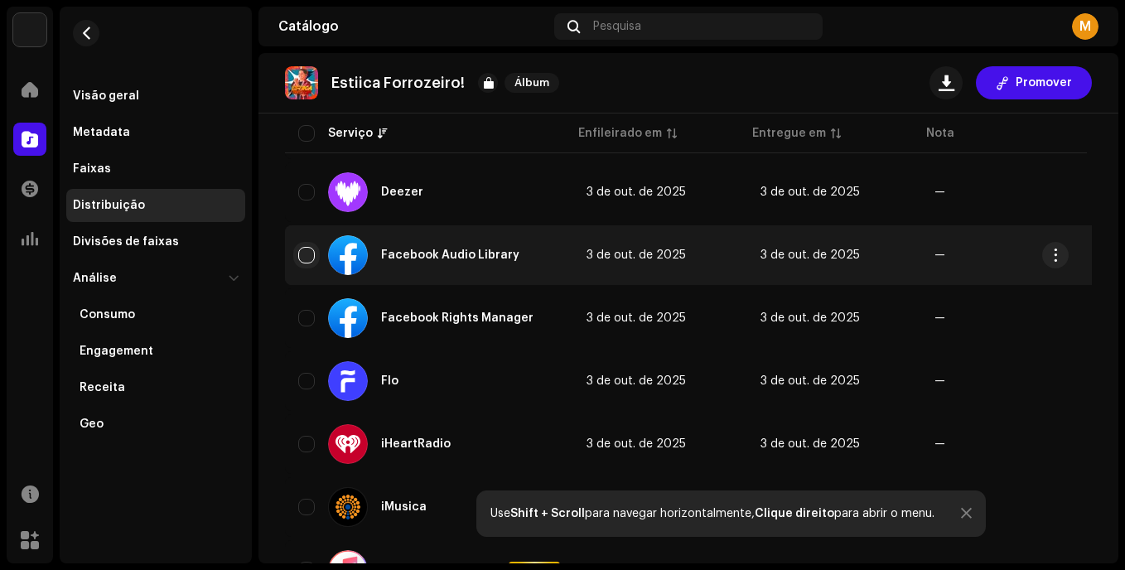
click at [305, 251] on input "checkbox" at bounding box center [306, 255] width 17 height 17
checkbox input "true"
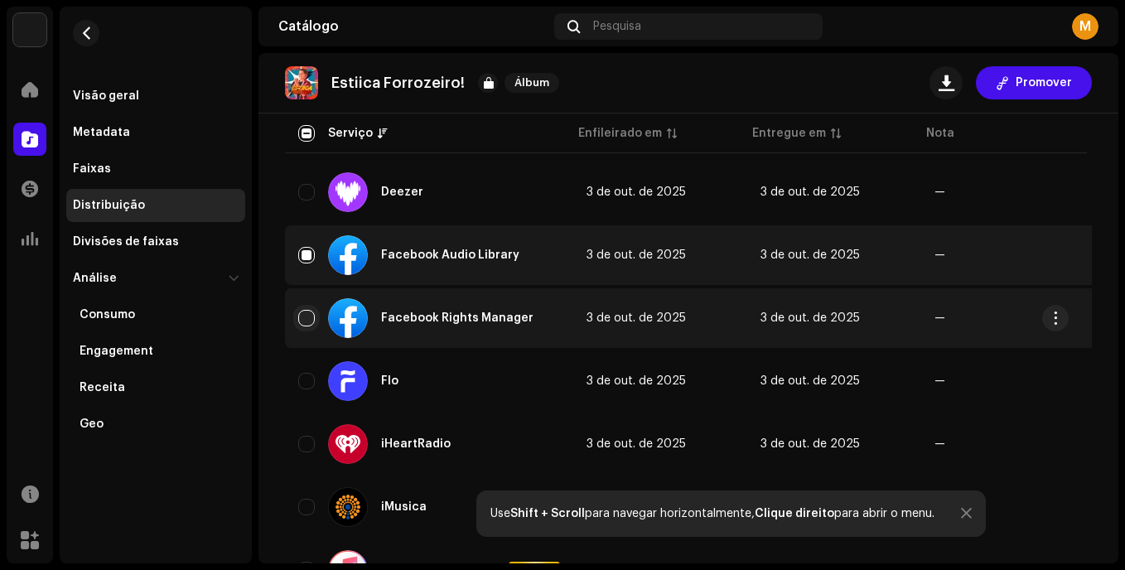
click at [302, 312] on input "Row Unselected" at bounding box center [306, 318] width 17 height 17
checkbox input "true"
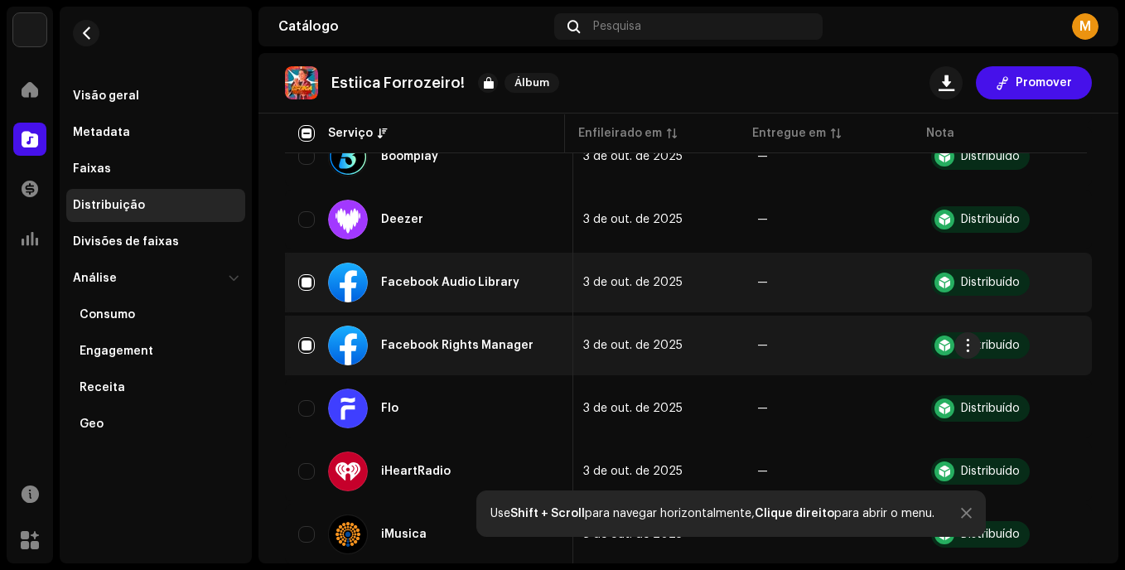
scroll to position [0, 174]
click at [940, 337] on div at bounding box center [944, 345] width 20 height 20
click at [1053, 352] on button "button" at bounding box center [1057, 345] width 27 height 27
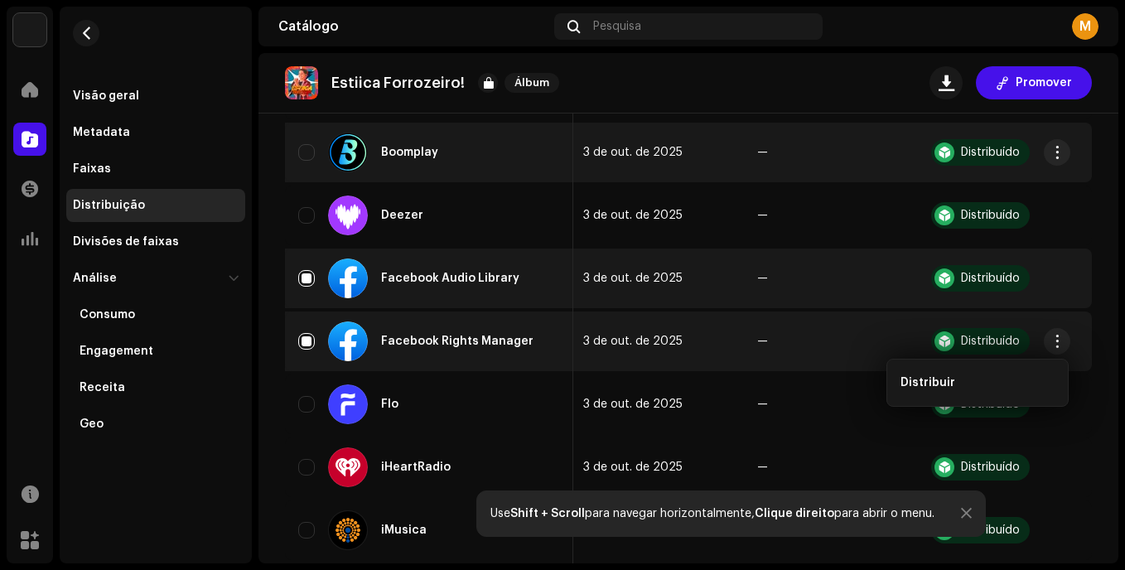
scroll to position [0, 0]
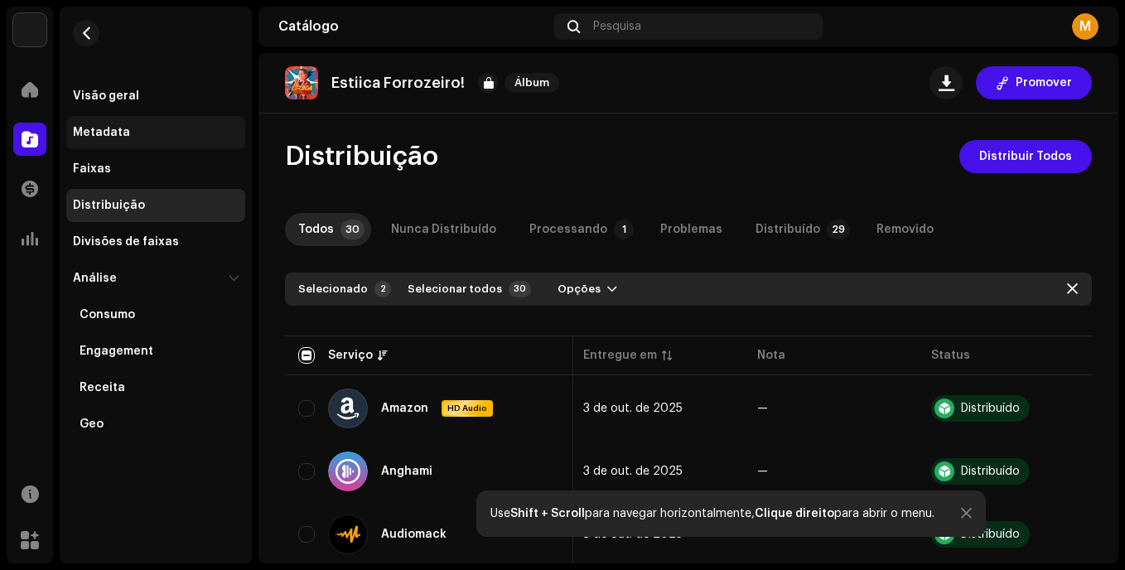
click at [99, 127] on div "Metadata" at bounding box center [101, 132] width 57 height 13
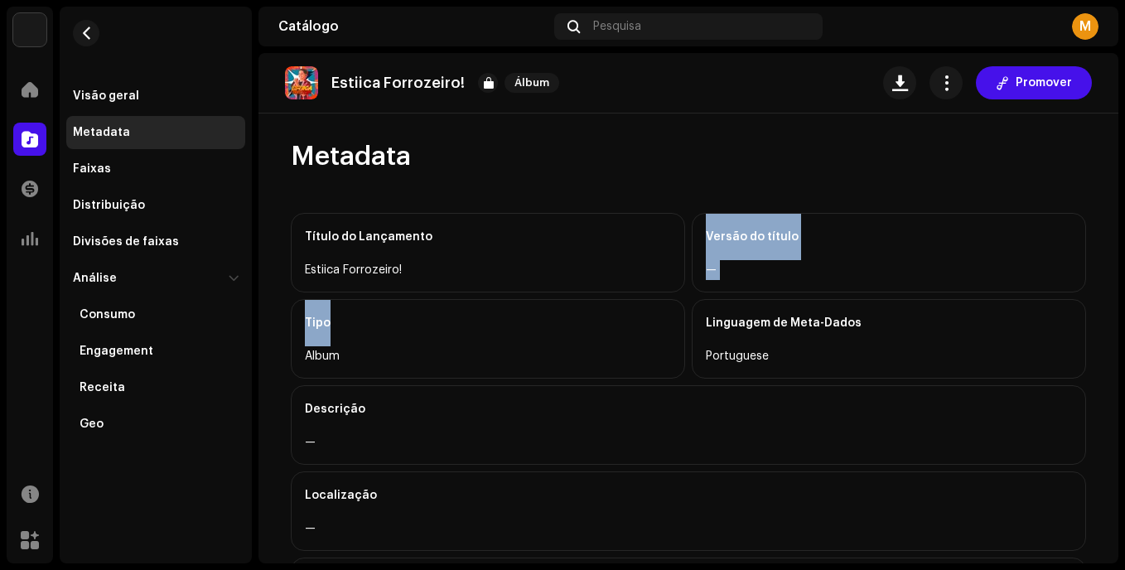
drag, startPoint x: 494, startPoint y: 282, endPoint x: 444, endPoint y: 379, distance: 108.9
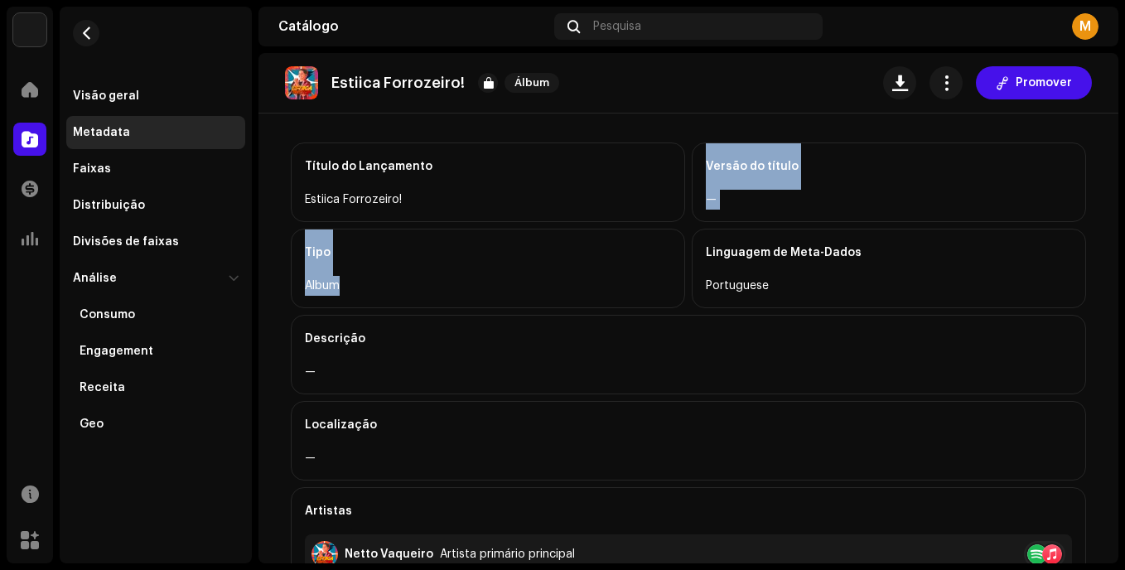
scroll to position [73, 0]
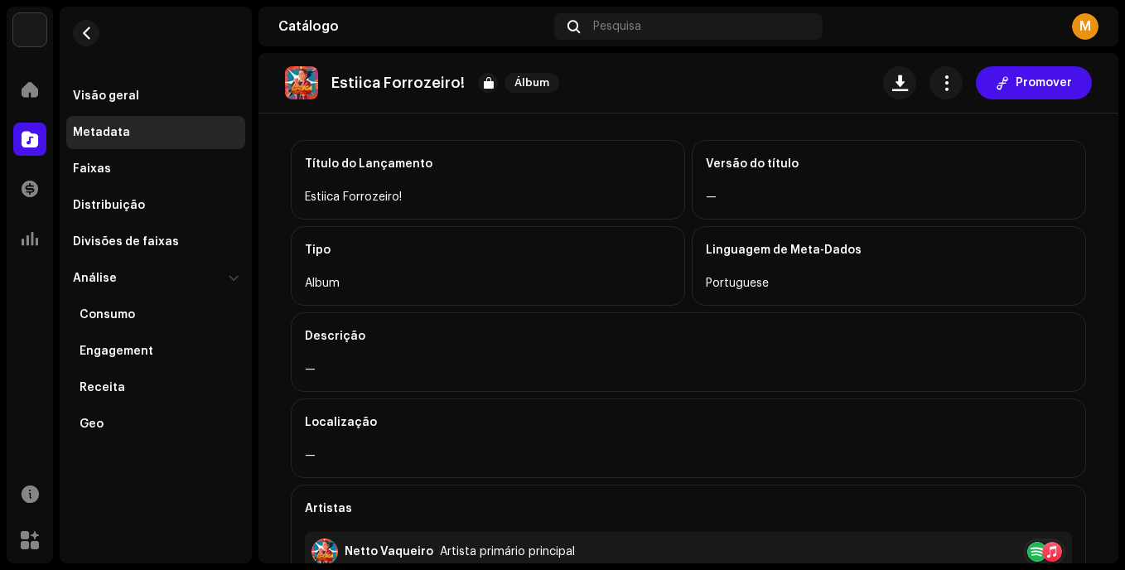
click at [444, 379] on div "—" at bounding box center [688, 370] width 767 height 20
click at [939, 88] on span "button" at bounding box center [947, 82] width 16 height 13
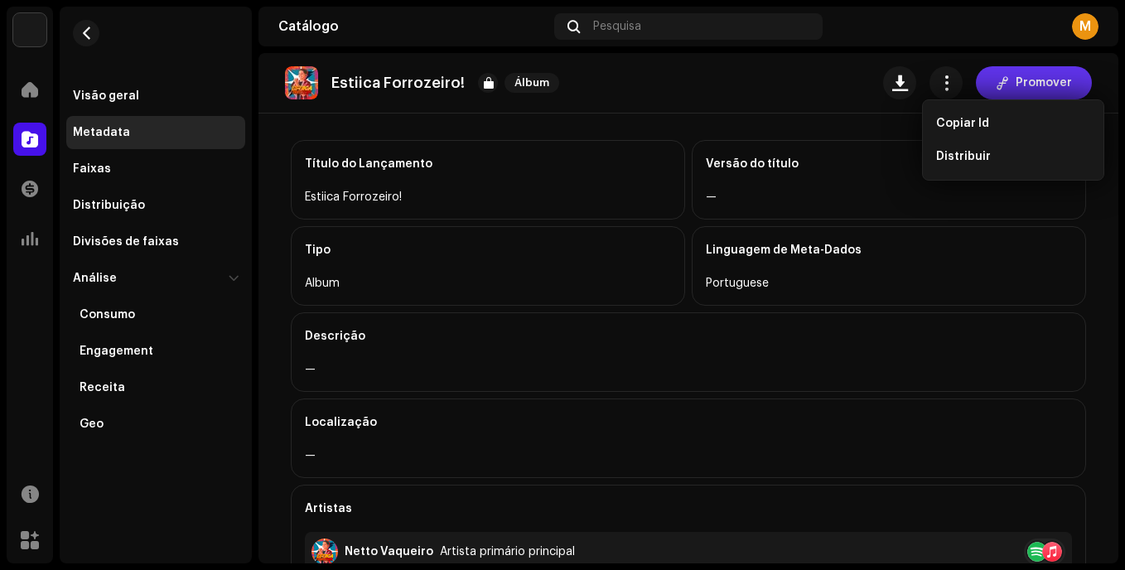
click at [1021, 86] on span "Promover" at bounding box center [1044, 82] width 56 height 33
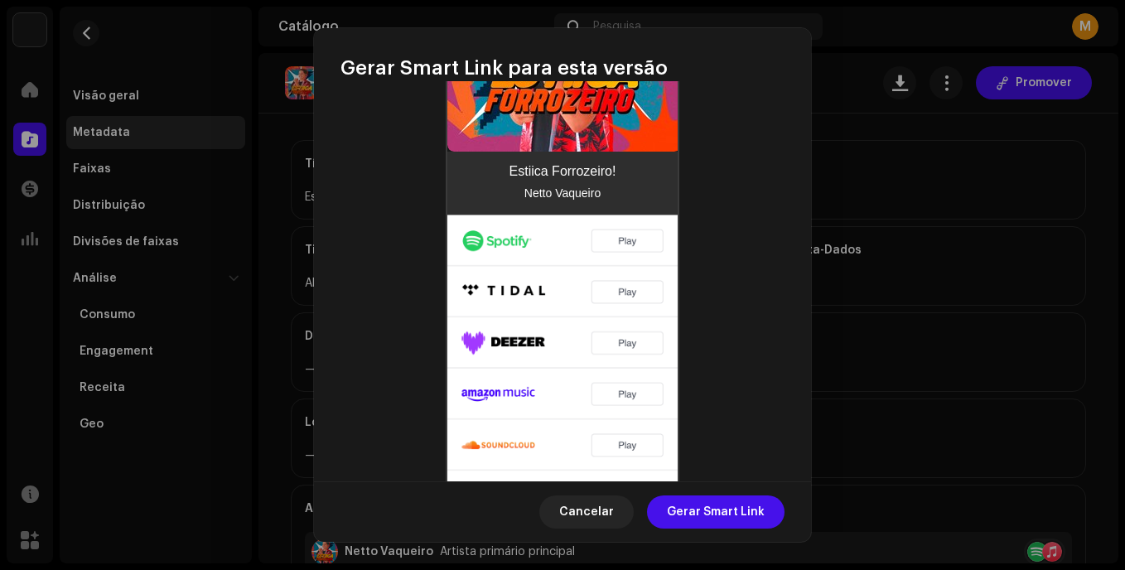
scroll to position [620, 0]
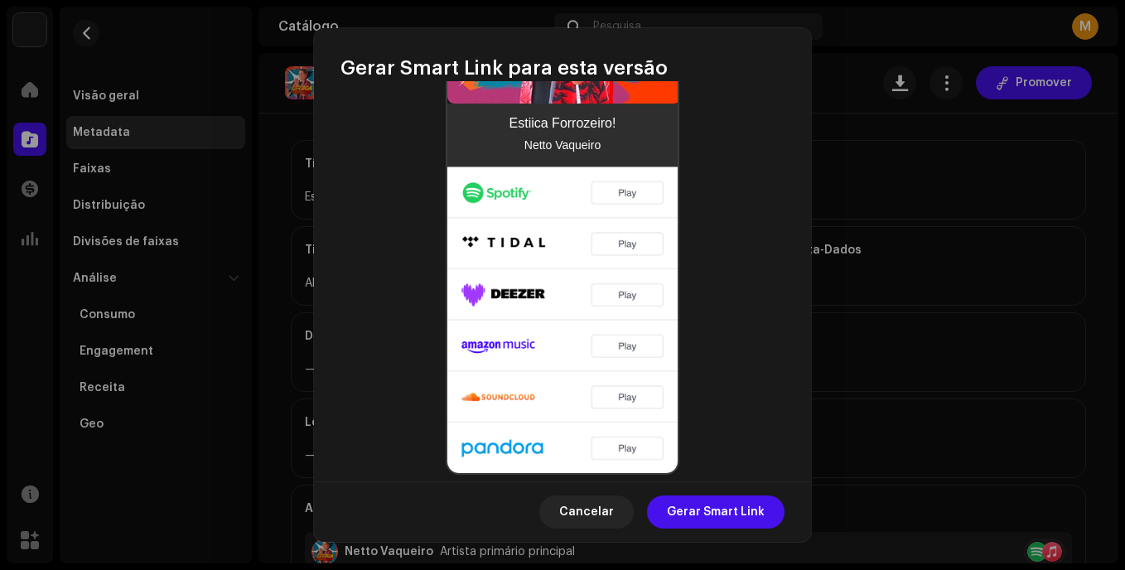
click at [616, 377] on img at bounding box center [562, 320] width 230 height 306
drag, startPoint x: 616, startPoint y: 377, endPoint x: 691, endPoint y: 325, distance: 91.0
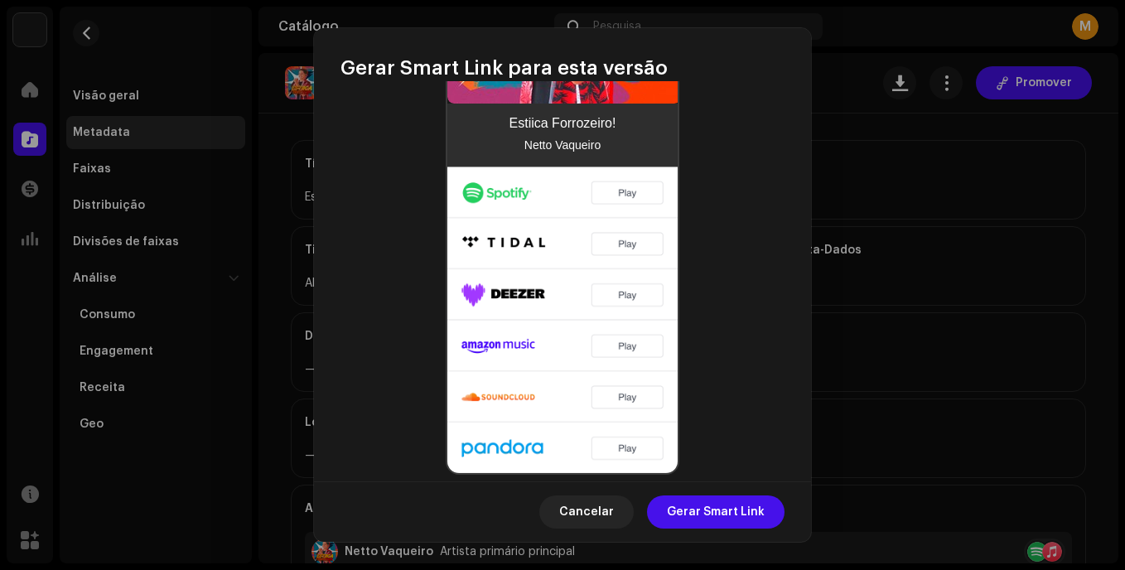
click at [691, 325] on div "Example Estiica Forrozeiro! Netto Vaqueiro" at bounding box center [562, 159] width 444 height 630
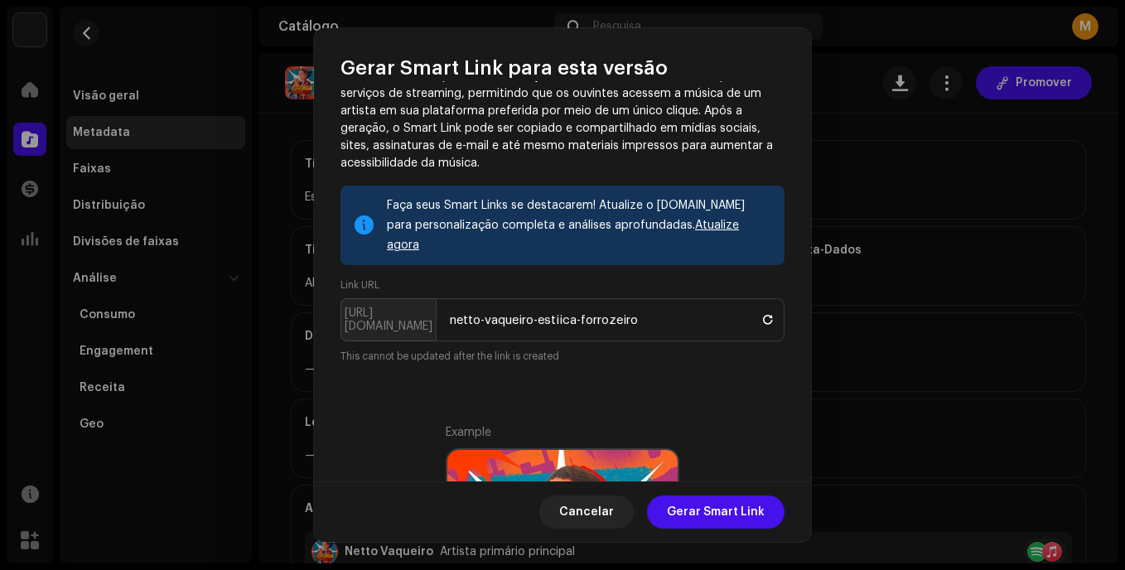
scroll to position [0, 0]
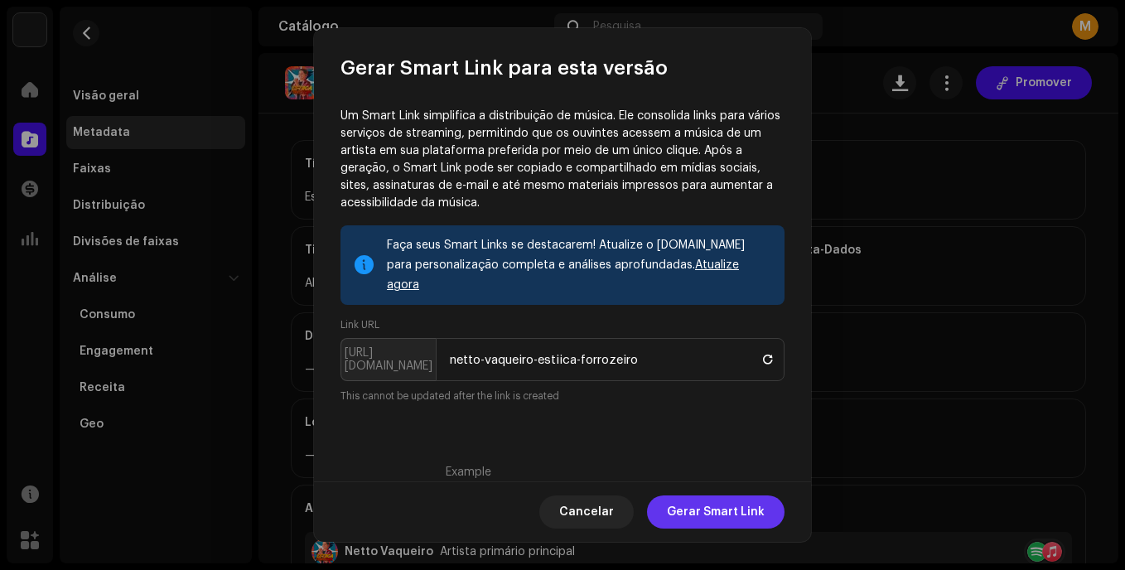
click at [740, 508] on span "Gerar Smart Link" at bounding box center [716, 511] width 98 height 33
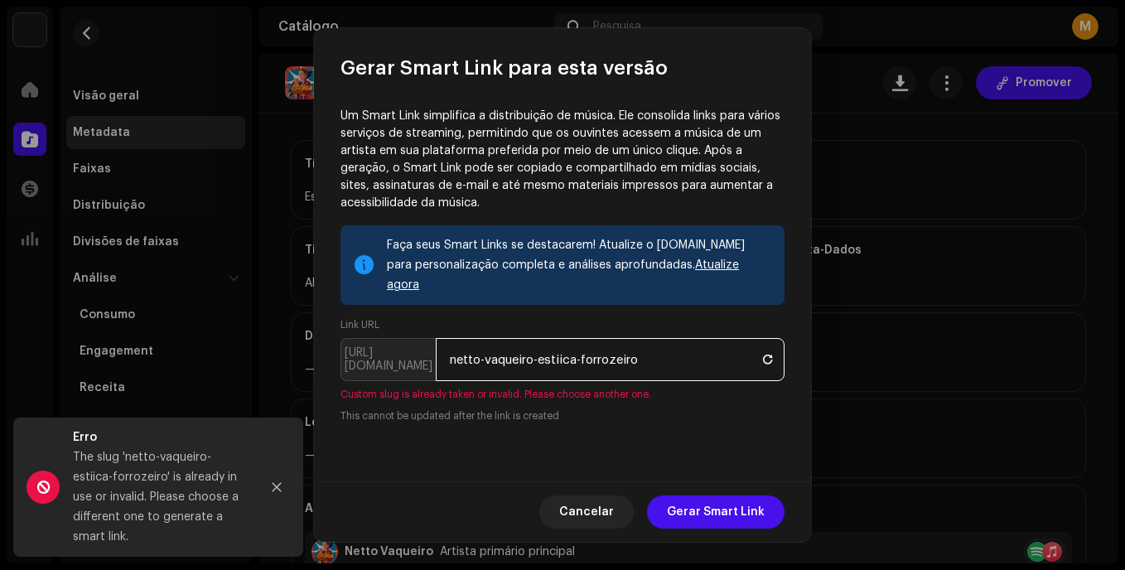
drag, startPoint x: 678, startPoint y: 347, endPoint x: 445, endPoint y: 354, distance: 232.9
click at [445, 354] on input "netto-vaqueiro-estiica-forrozeiro" at bounding box center [610, 359] width 349 height 43
drag, startPoint x: 347, startPoint y: 341, endPoint x: 636, endPoint y: 337, distance: 289.1
click at [636, 338] on p-inputgroup "[URL][DOMAIN_NAME] netto-vaqueiro-estiica-forrozeiro" at bounding box center [562, 359] width 444 height 43
drag, startPoint x: 636, startPoint y: 337, endPoint x: 427, endPoint y: 335, distance: 209.6
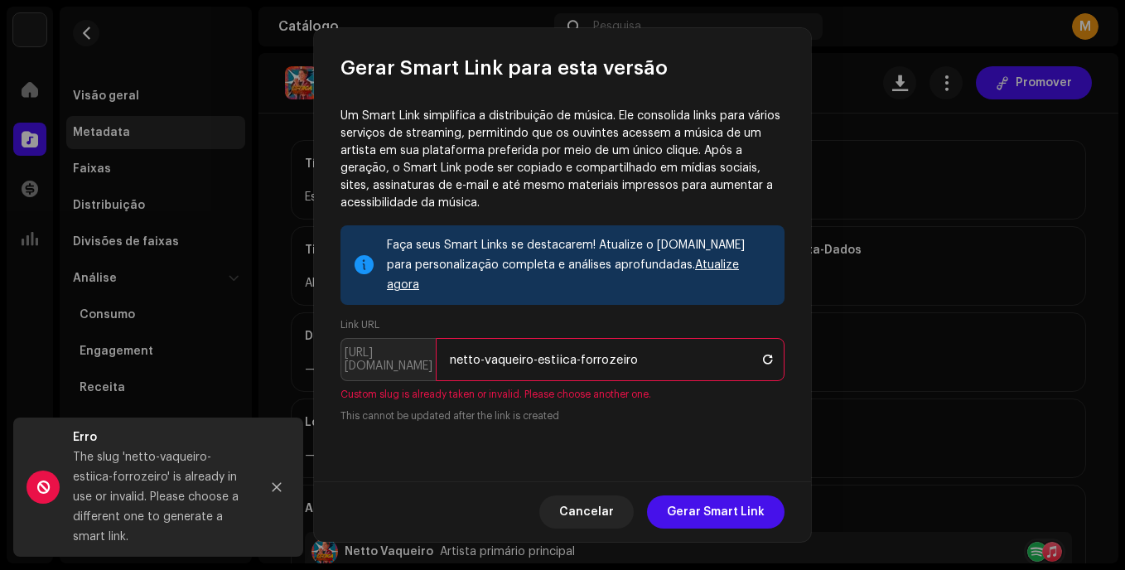
click at [427, 338] on p-inputgroup "[URL][DOMAIN_NAME] netto-vaqueiro-estiica-forrozeiro" at bounding box center [562, 359] width 444 height 43
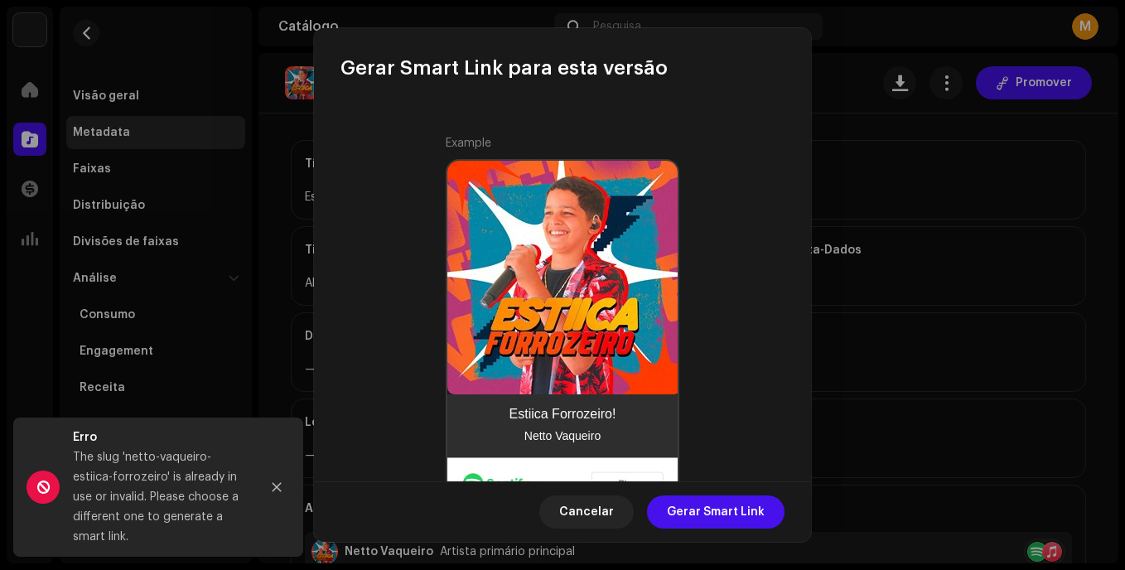
scroll to position [640, 0]
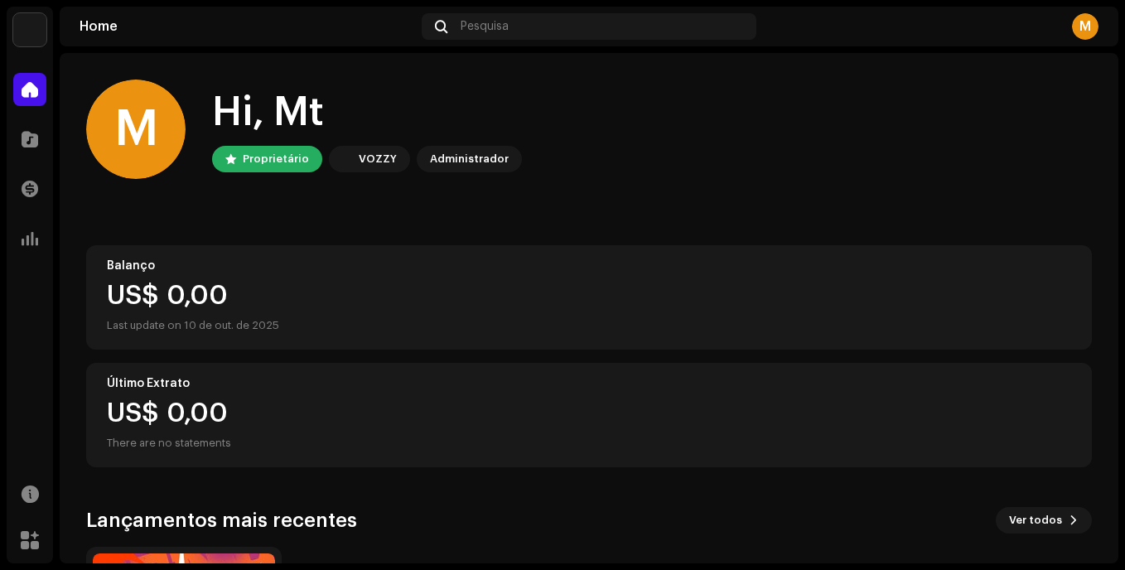
scroll to position [249, 0]
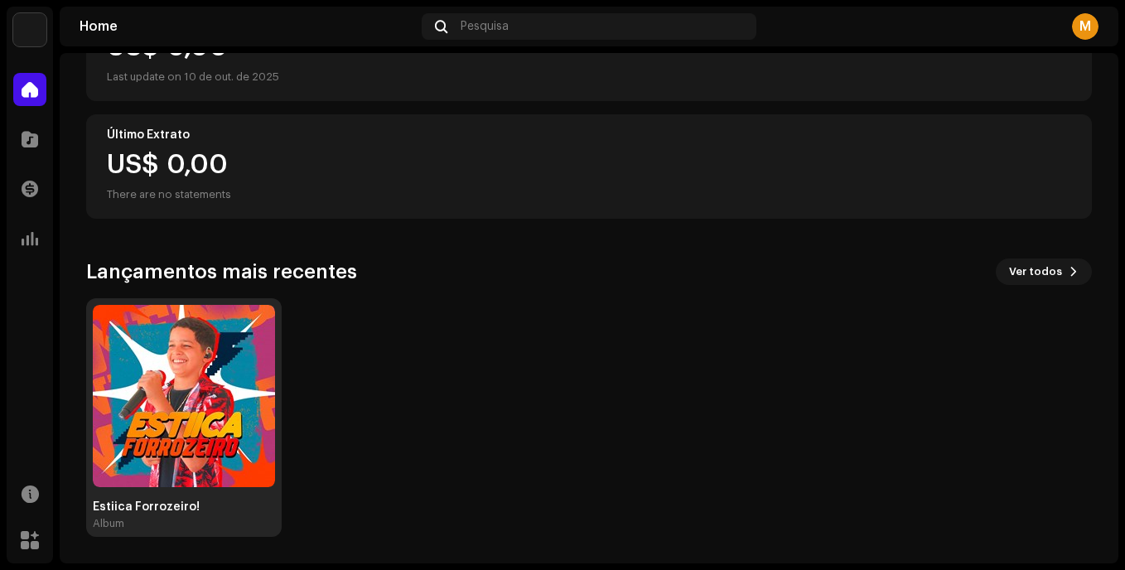
click at [153, 398] on img at bounding box center [184, 396] width 182 height 182
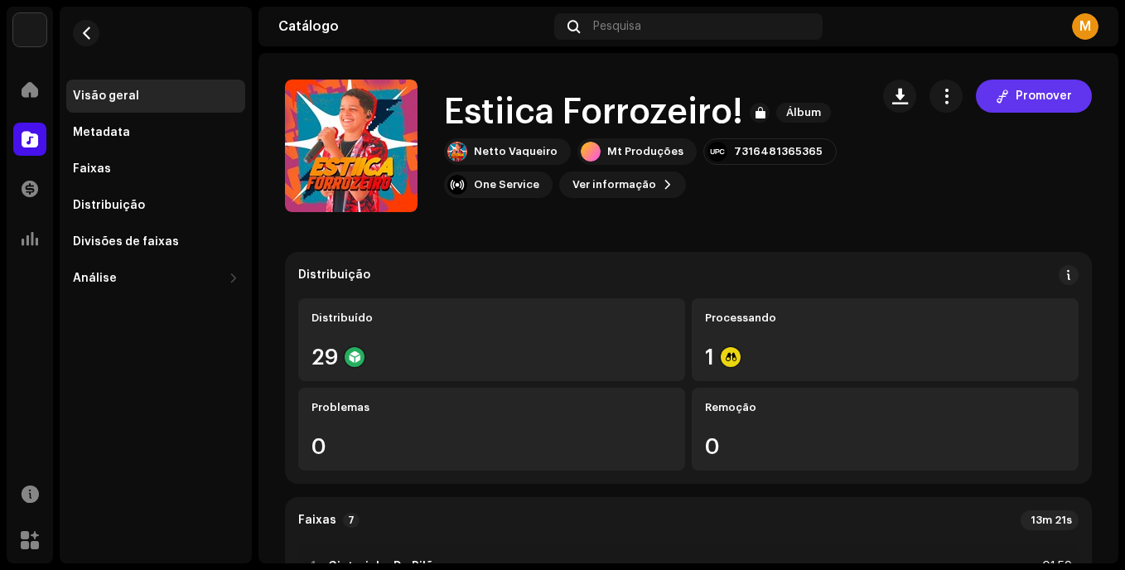
click at [987, 100] on button "Promover" at bounding box center [1034, 96] width 116 height 33
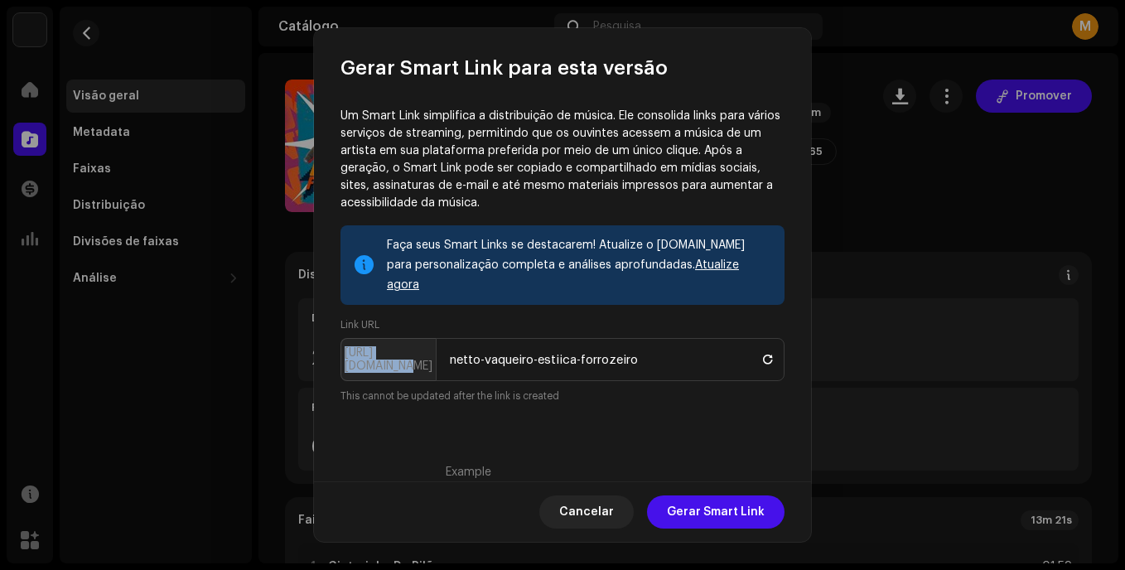
drag, startPoint x: 350, startPoint y: 344, endPoint x: 430, endPoint y: 358, distance: 81.6
click at [430, 358] on p-inputgroup-addon "[URL][DOMAIN_NAME]" at bounding box center [387, 359] width 95 height 43
copy p-inputgroup-addon "[URL][DOMAIN_NAME]"
